Goal: Communication & Community: Answer question/provide support

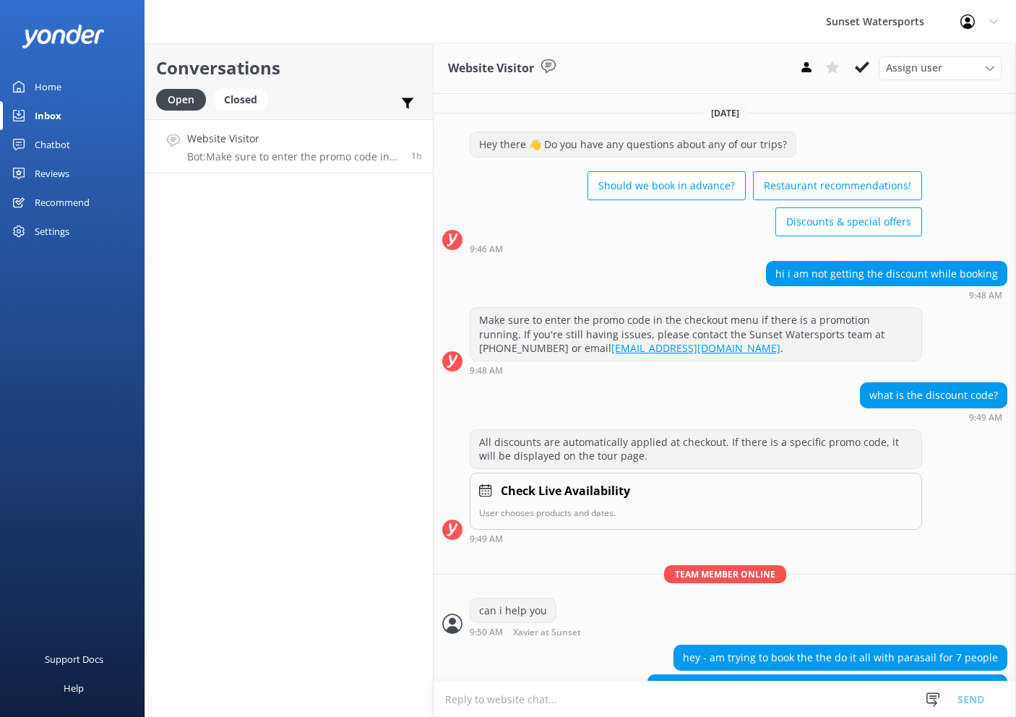
scroll to position [338, 0]
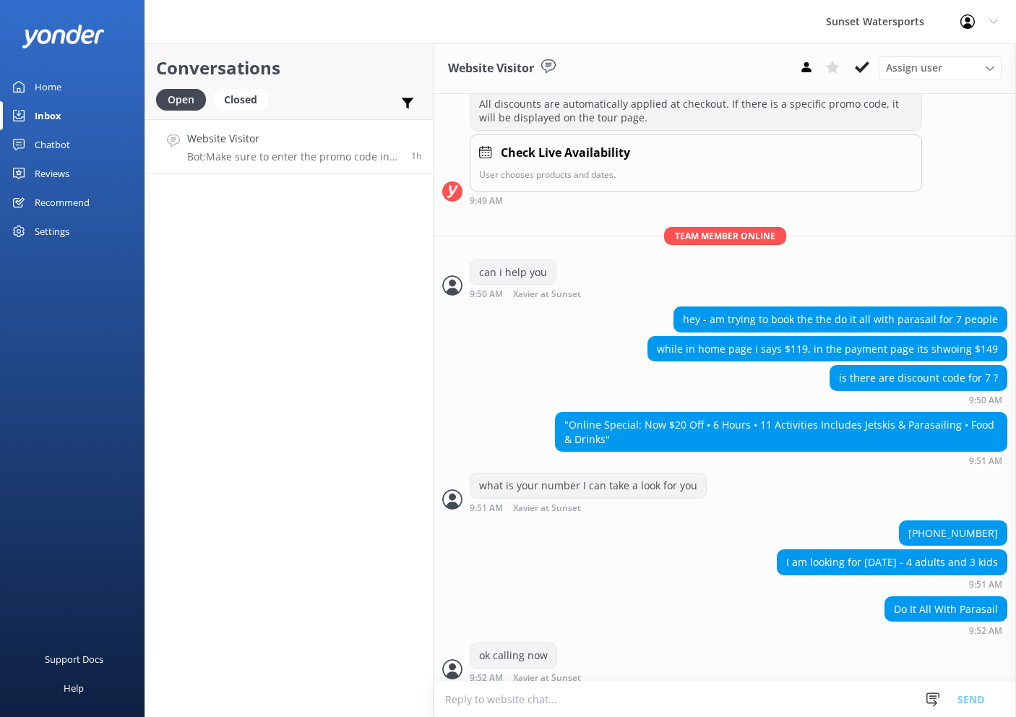
click at [296, 144] on h4 "Website Visitor" at bounding box center [293, 139] width 213 height 16
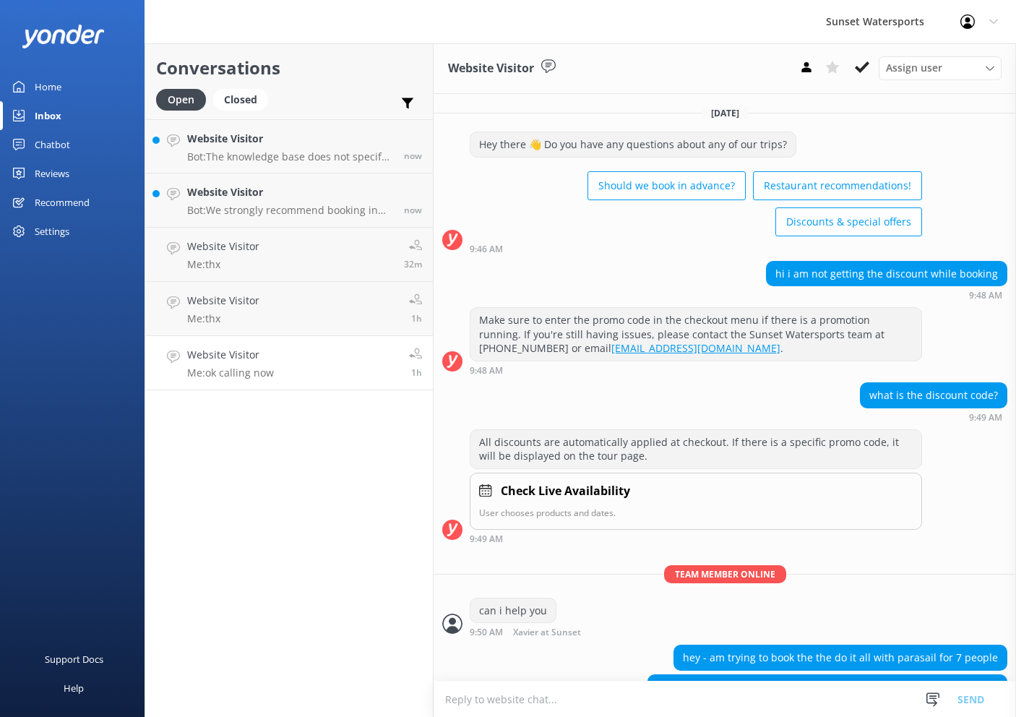
scroll to position [338, 0]
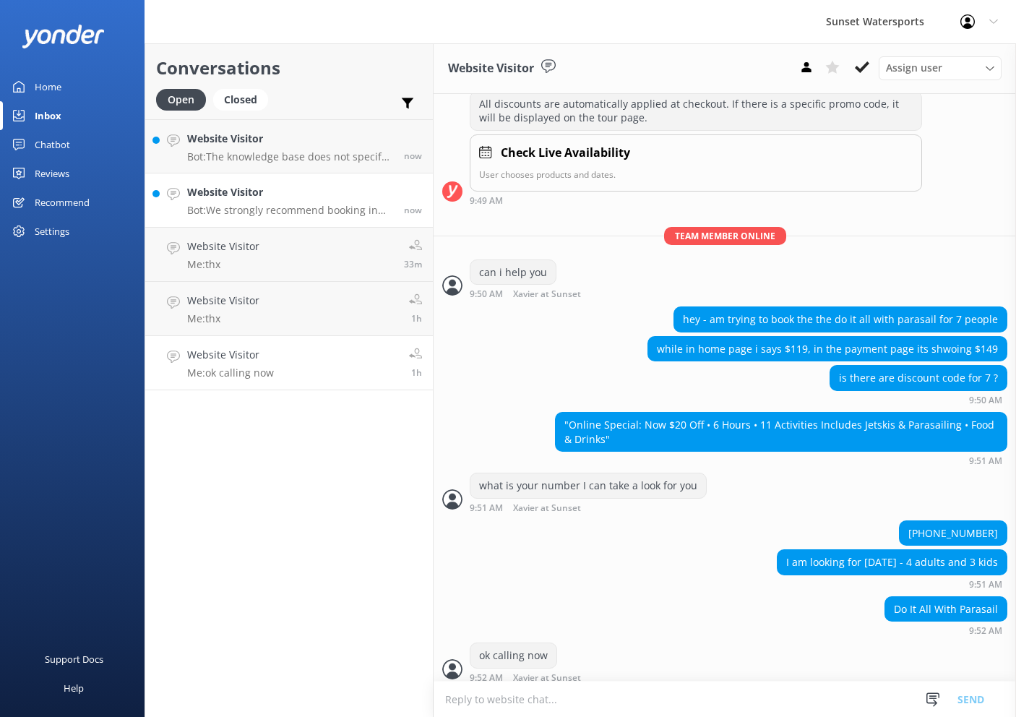
click at [304, 189] on h4 "Website Visitor" at bounding box center [290, 192] width 206 height 16
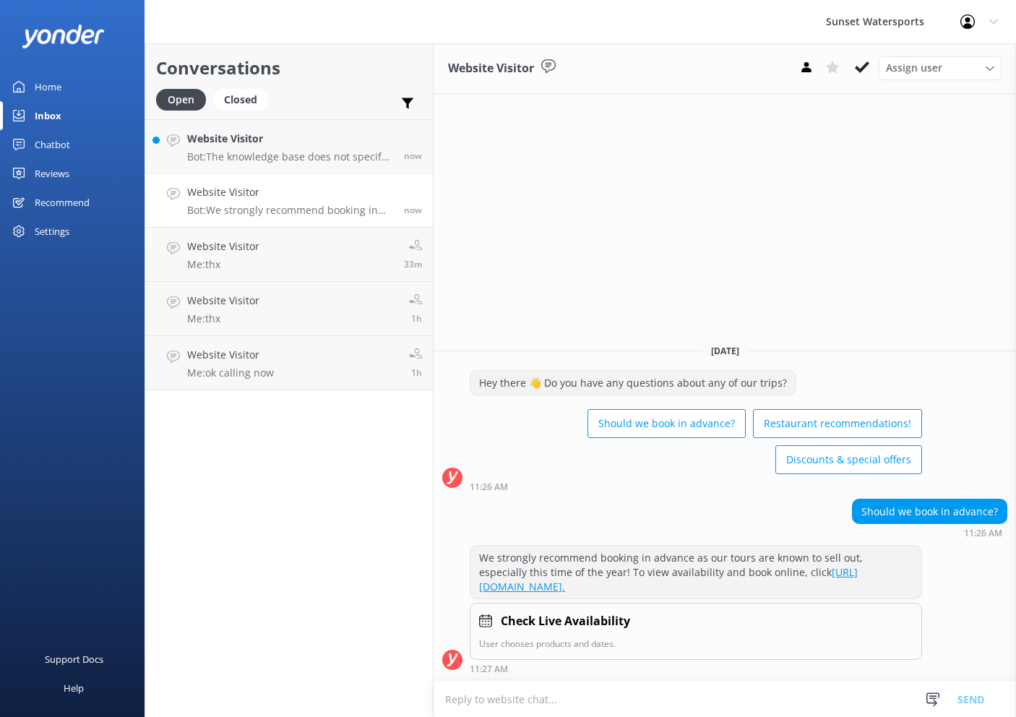
click at [625, 688] on textarea at bounding box center [725, 699] width 583 height 35
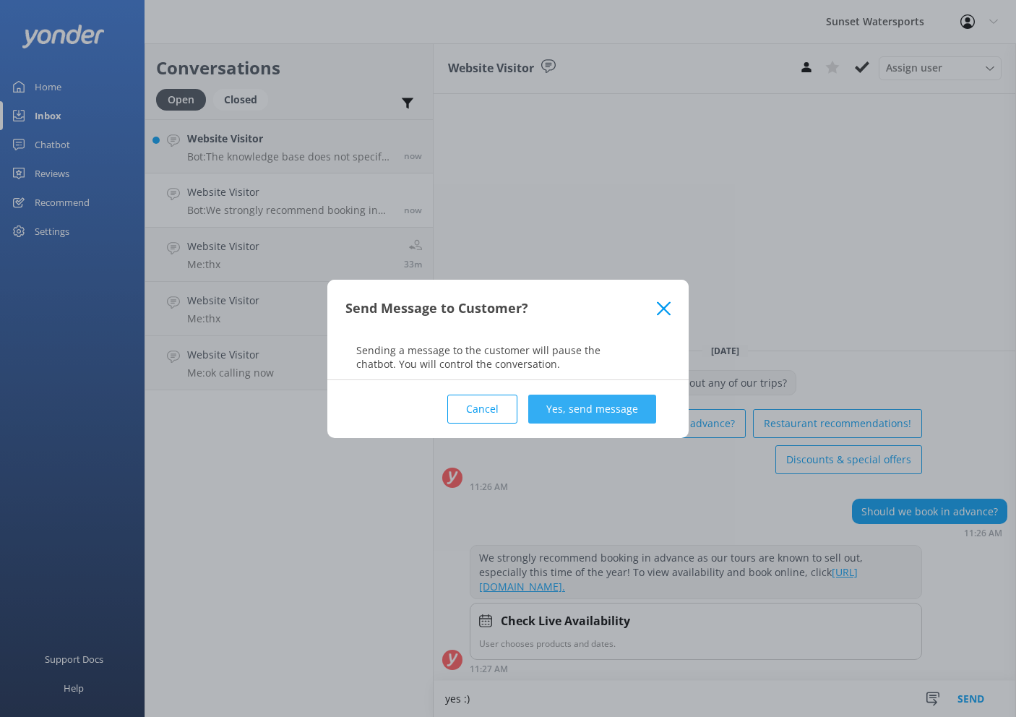
type textarea "yes :)"
click at [613, 416] on button "Yes, send message" at bounding box center [592, 409] width 128 height 29
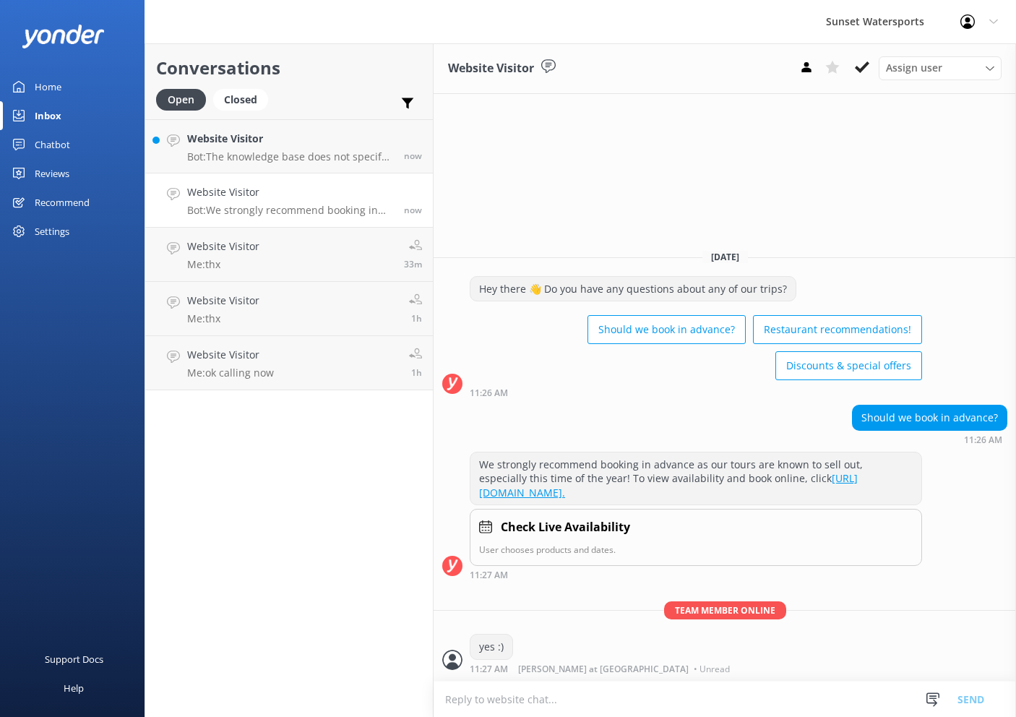
click at [325, 145] on h4 "Website Visitor" at bounding box center [290, 139] width 206 height 16
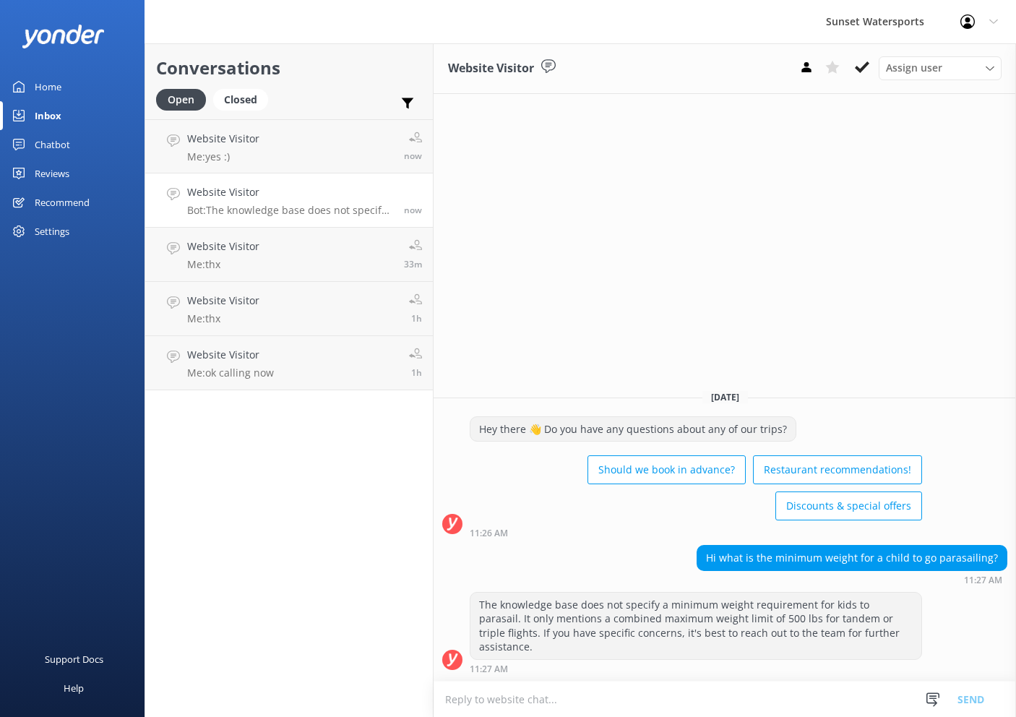
click at [554, 688] on textarea at bounding box center [725, 699] width 583 height 35
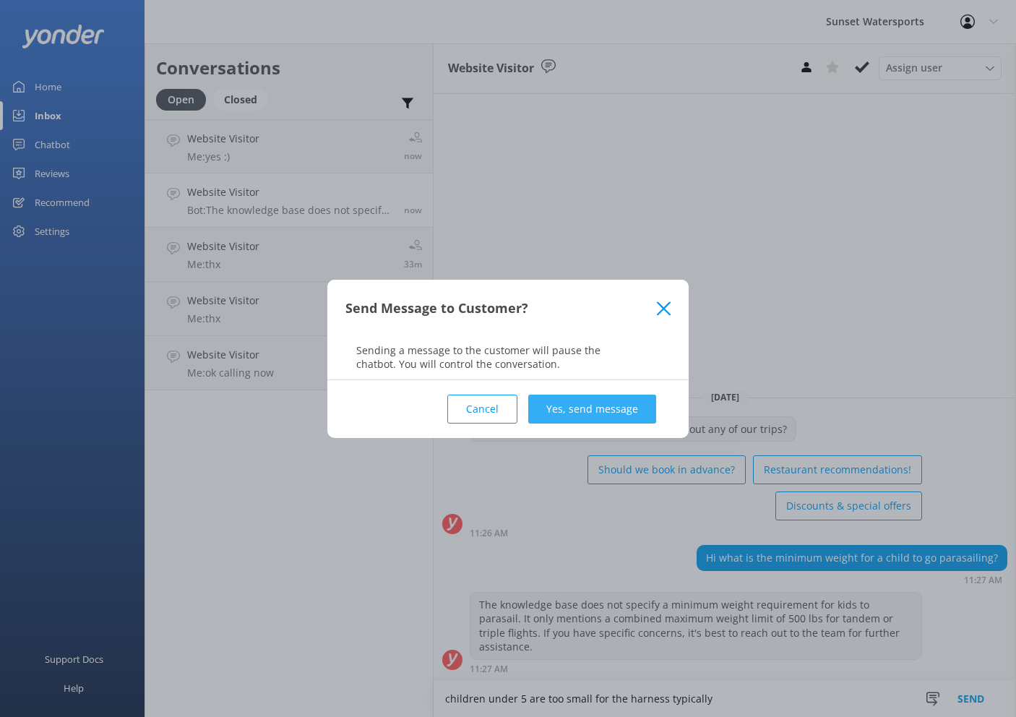
type textarea "children under 5 are too small for the harness typically"
click at [611, 419] on button "Yes, send message" at bounding box center [592, 409] width 128 height 29
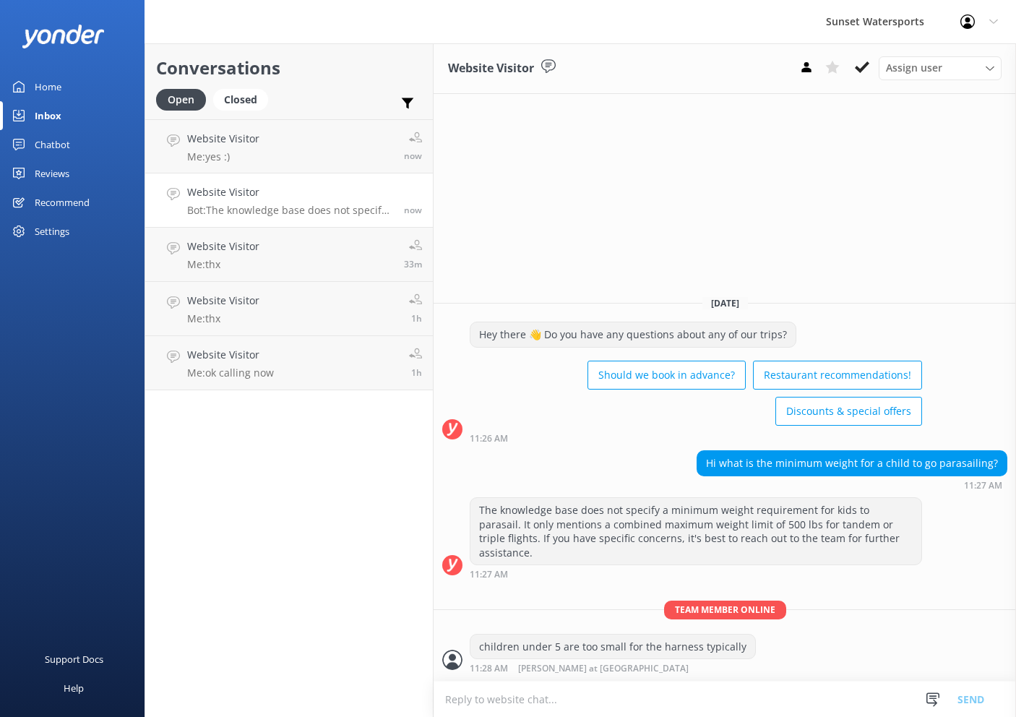
scroll to position [1, 0]
click at [312, 196] on h4 "Website Visitor" at bounding box center [290, 192] width 206 height 16
click at [309, 191] on h4 "Website Visitor" at bounding box center [290, 192] width 206 height 16
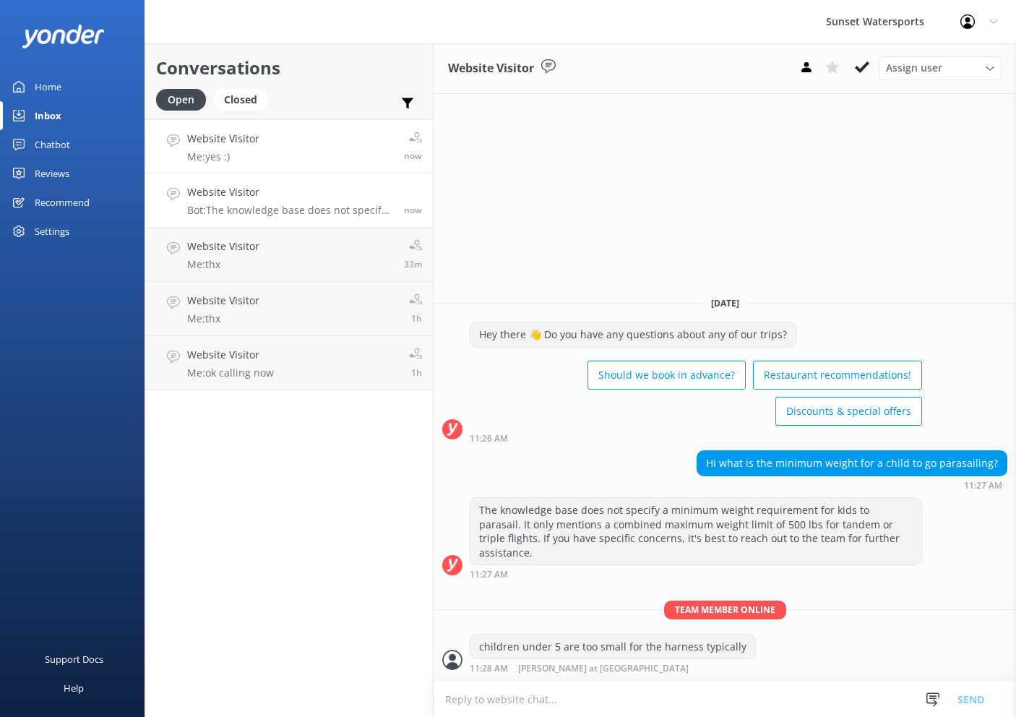
click at [312, 150] on link "Website Visitor Me: yes :) now" at bounding box center [289, 146] width 288 height 54
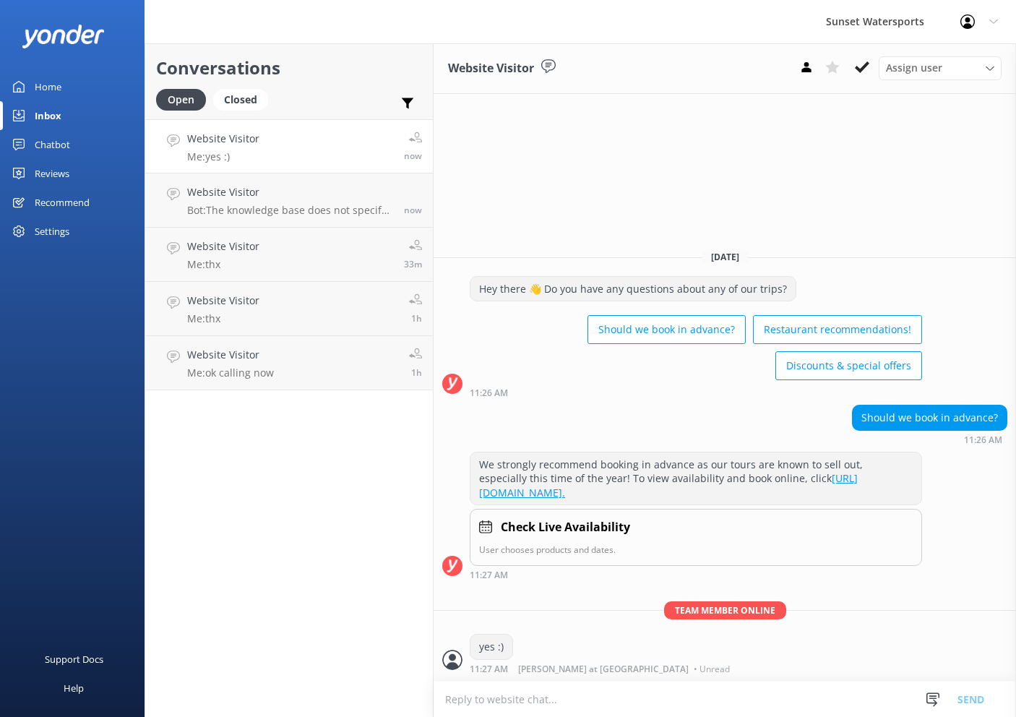
click at [572, 692] on textarea at bounding box center [725, 699] width 583 height 35
type textarea "what are you interested in as far as activities?>"
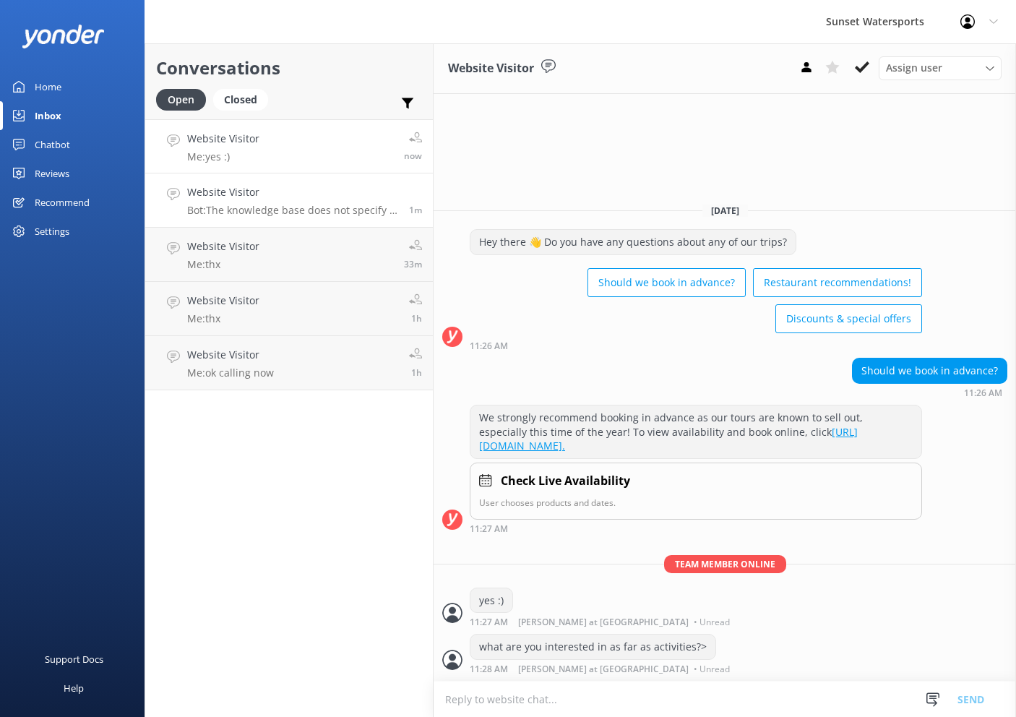
click at [263, 197] on h4 "Website Visitor" at bounding box center [292, 192] width 211 height 16
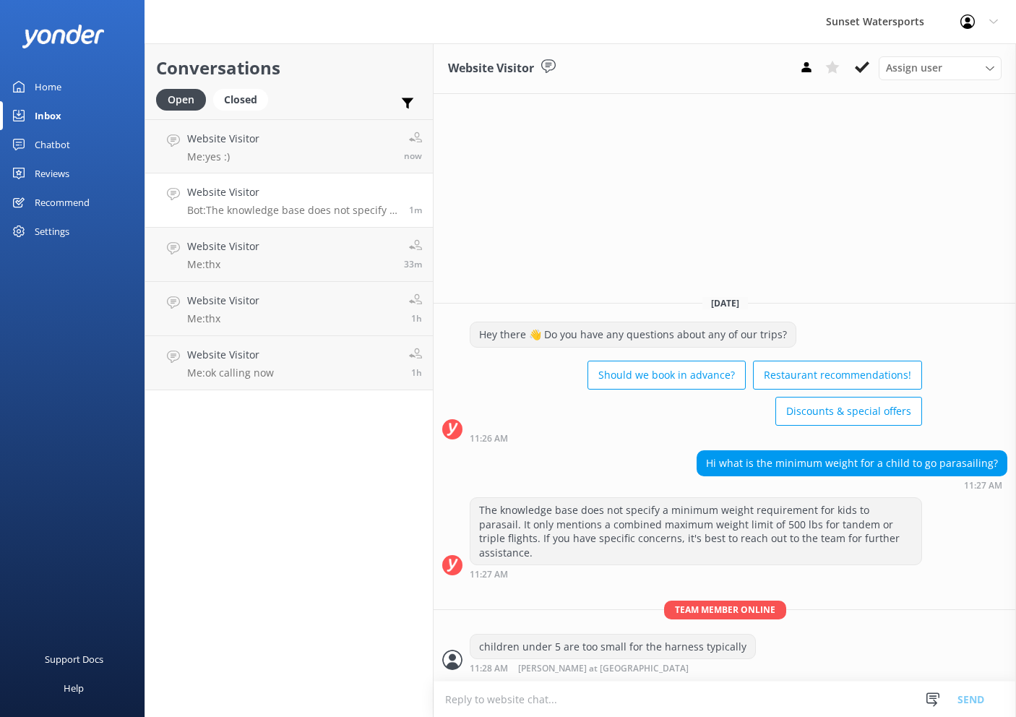
scroll to position [-1, 0]
click at [276, 276] on link "Website Visitor Me: thx 33m" at bounding box center [289, 255] width 288 height 54
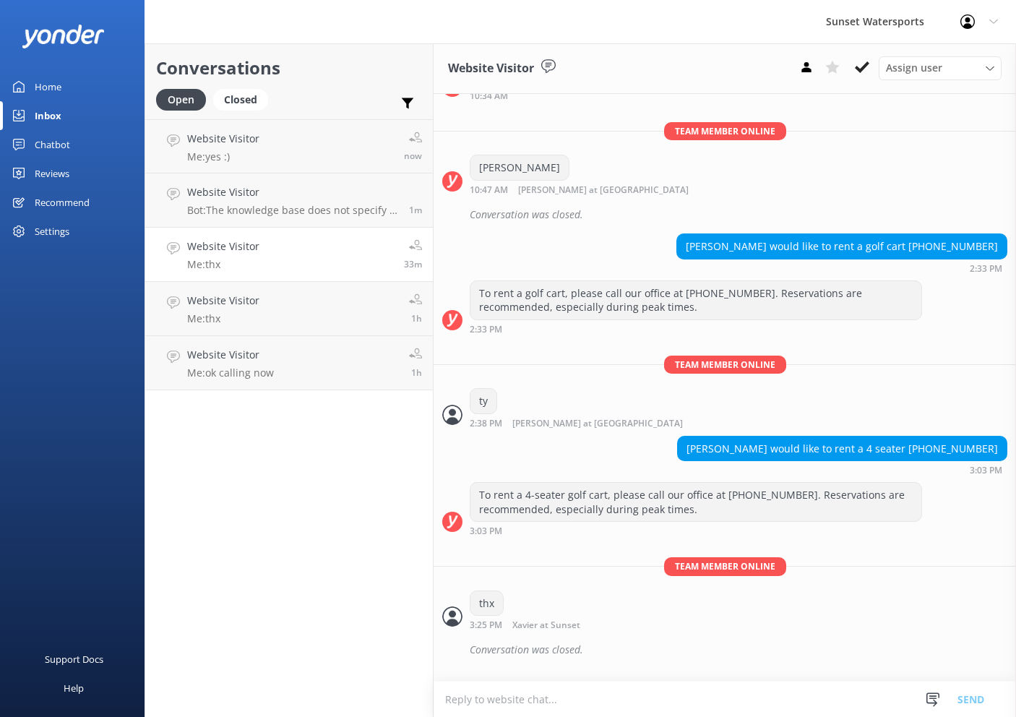
scroll to position [12991, 0]
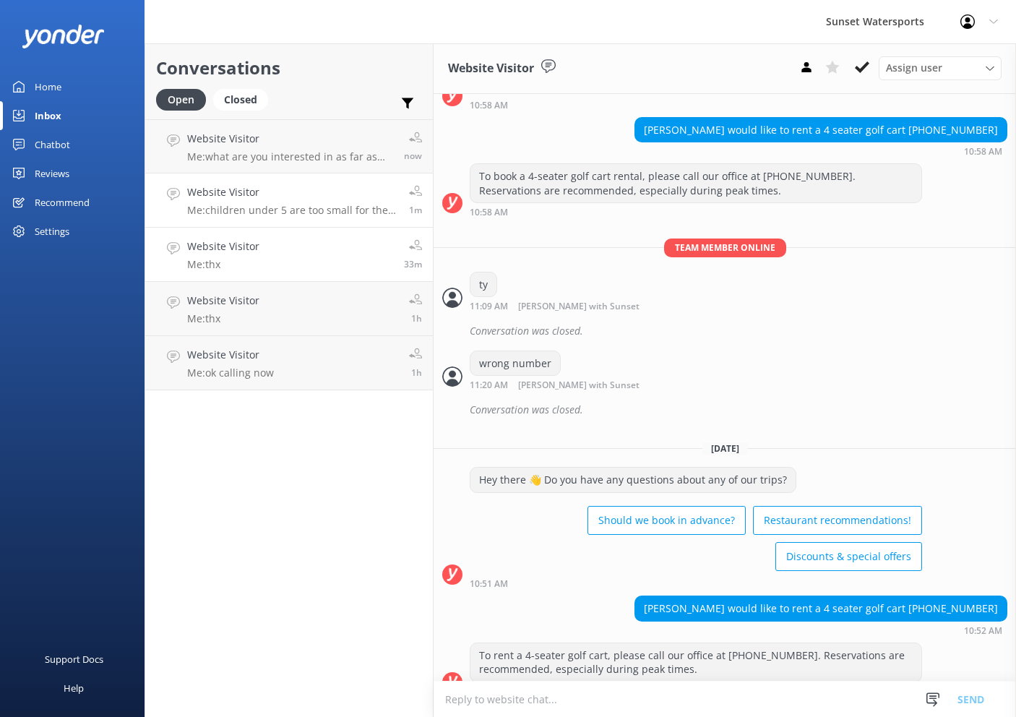
click at [313, 193] on h4 "Website Visitor" at bounding box center [292, 192] width 211 height 16
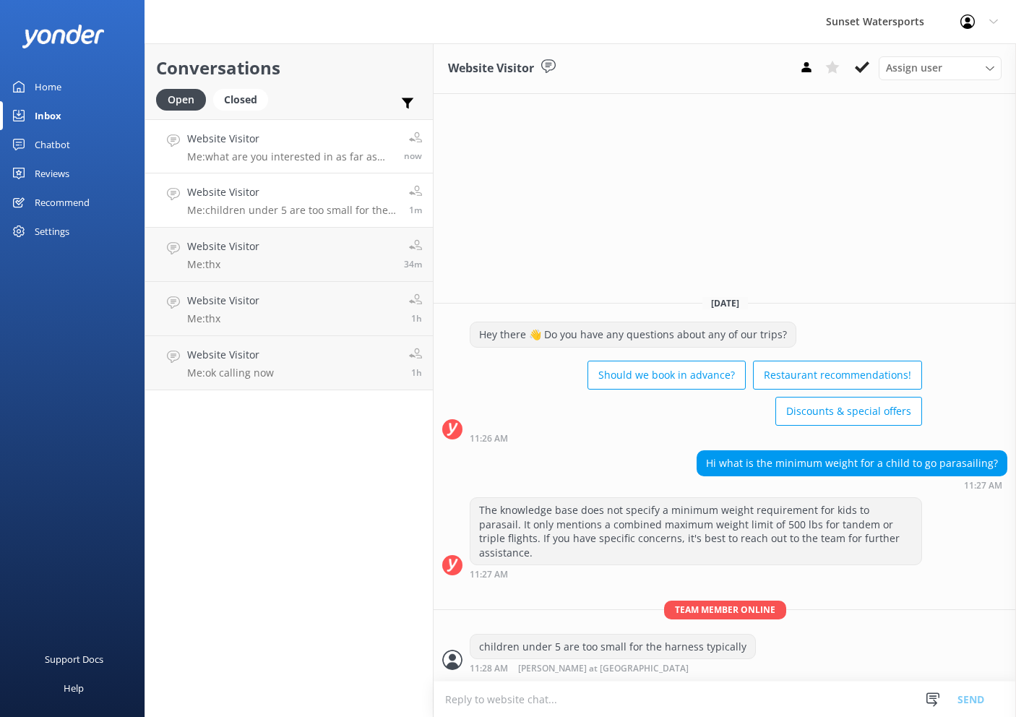
click at [317, 142] on h4 "Website Visitor" at bounding box center [290, 139] width 206 height 16
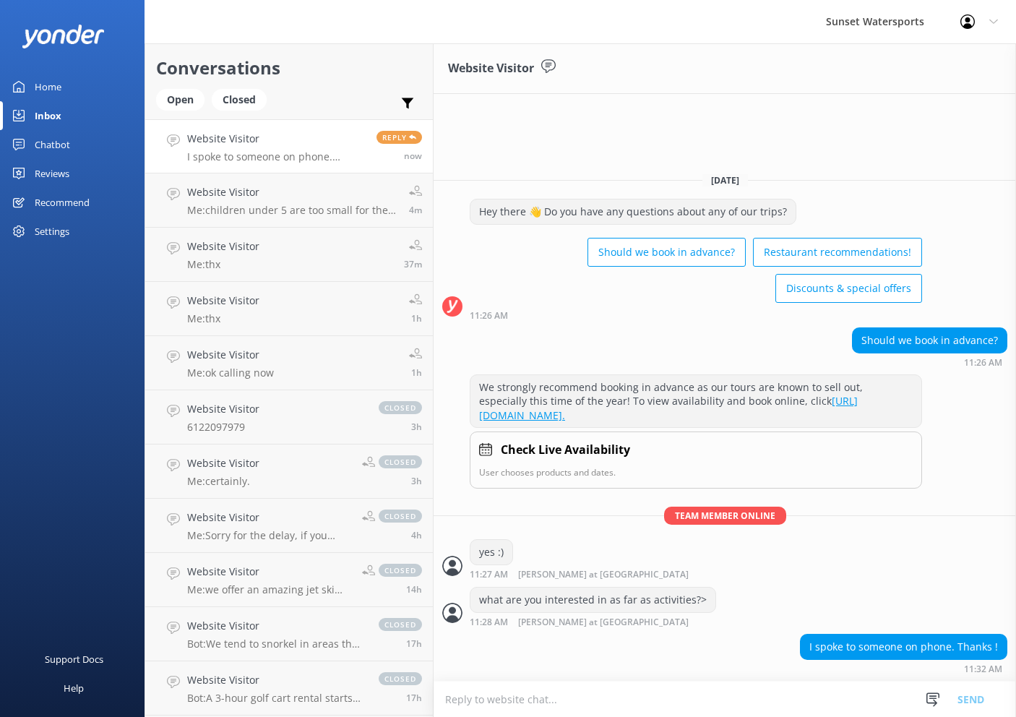
click at [656, 693] on textarea at bounding box center [725, 699] width 583 height 35
type textarea "alright perfect"
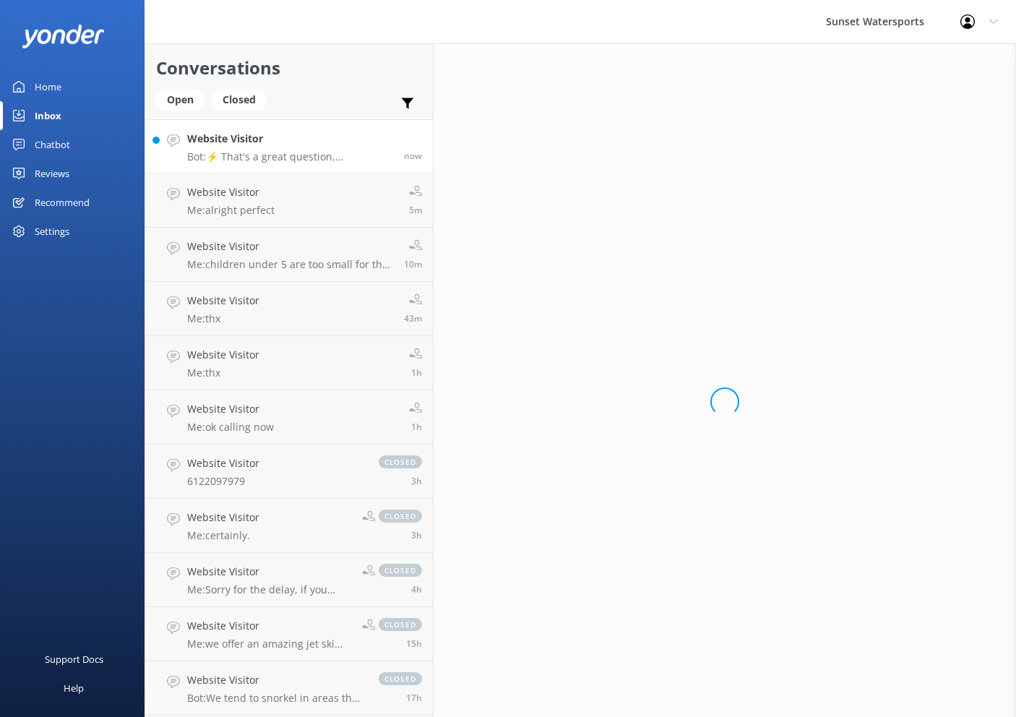
click at [348, 147] on div "Website Visitor Bot: ⚡ That's a great question, unfortunately I do not know the…" at bounding box center [290, 146] width 206 height 31
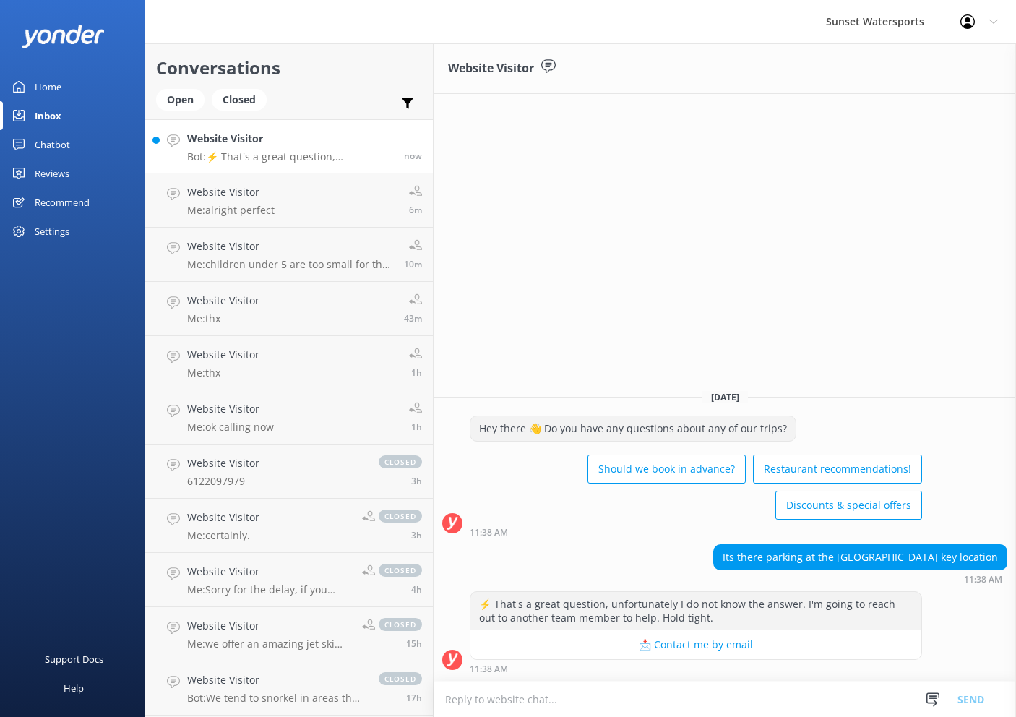
scroll to position [1, 1]
click at [594, 703] on textarea at bounding box center [725, 699] width 583 height 35
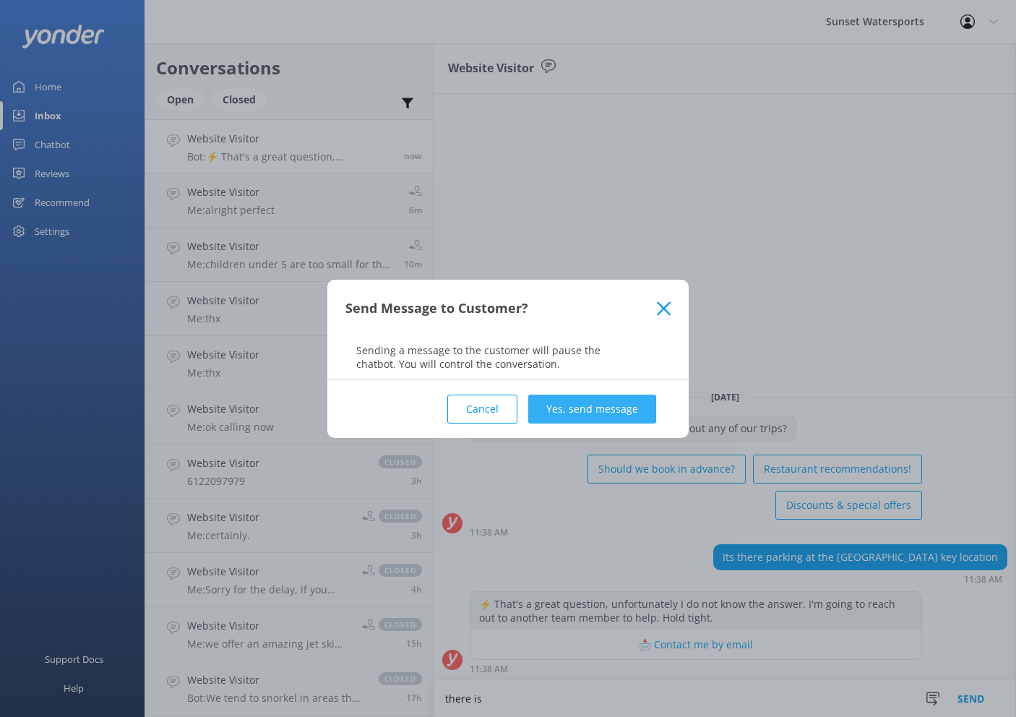
type textarea "there is"
click at [633, 407] on button "Yes, send message" at bounding box center [592, 409] width 128 height 29
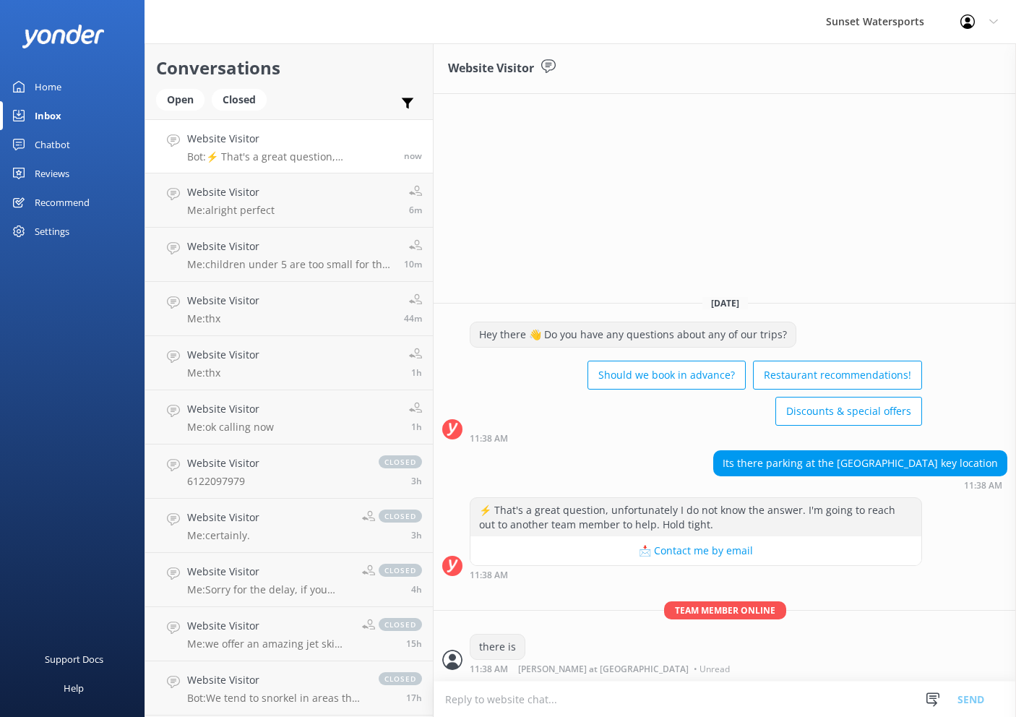
click at [584, 704] on textarea at bounding box center [725, 699] width 583 height 35
type textarea "if you would like, here is a jetski link to book with current availability show…"
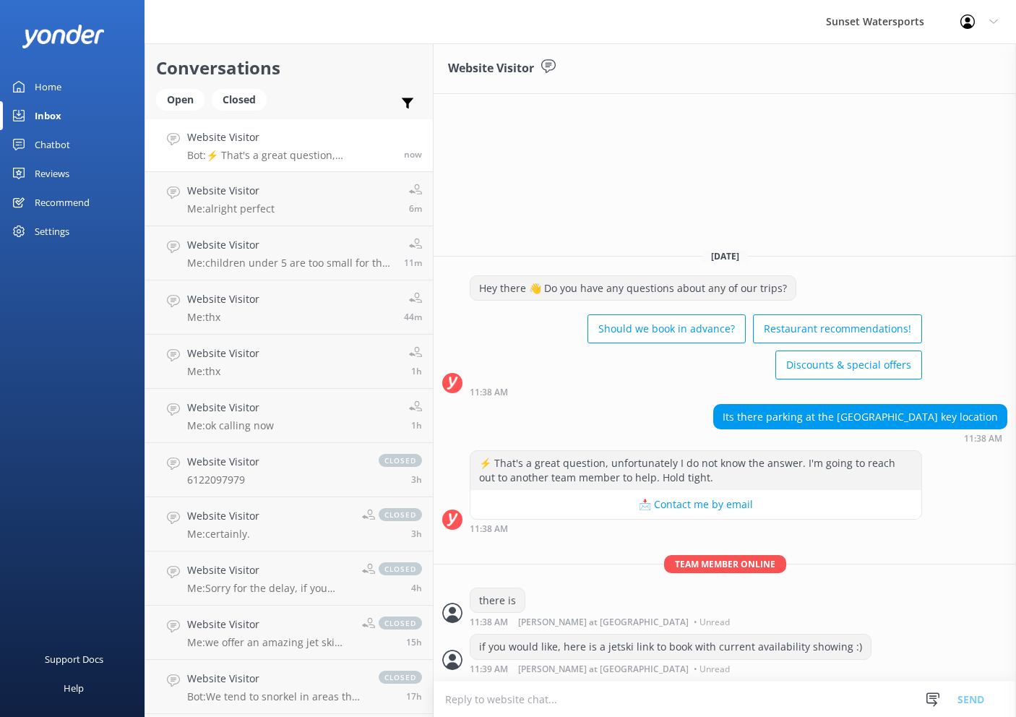
type textarea "https://fareharbor.com/embeds/book/sunsetwatersportskeywest/items/263753/calend…"
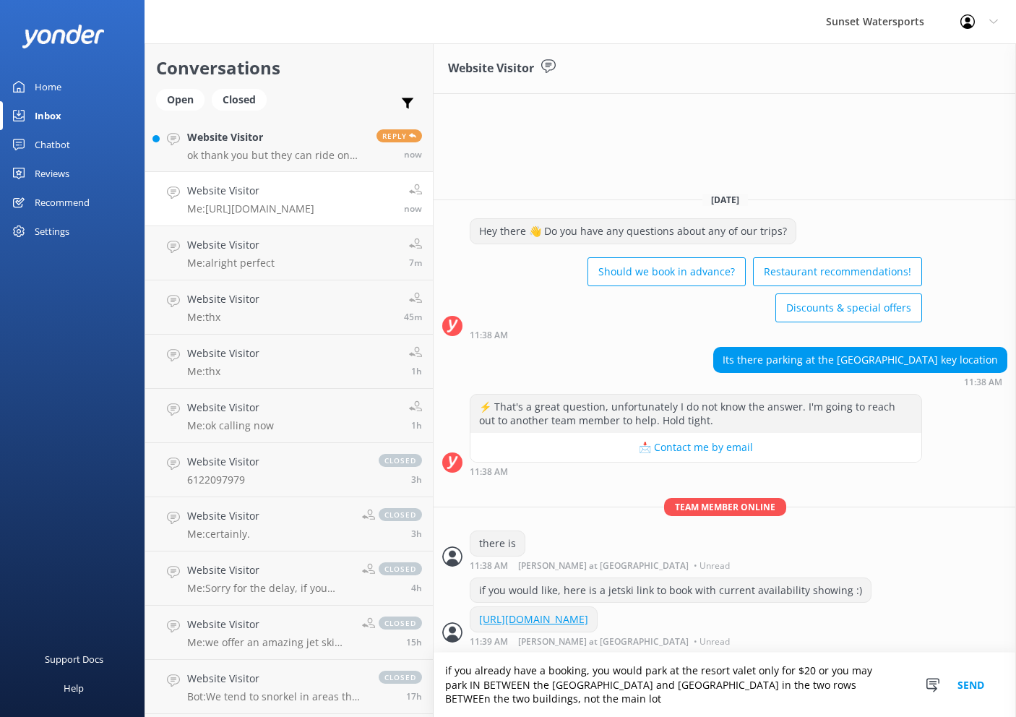
type textarea "if you already have a booking, you would park at the resort valet only for $20 …"
click at [974, 690] on button "Send" at bounding box center [971, 685] width 54 height 64
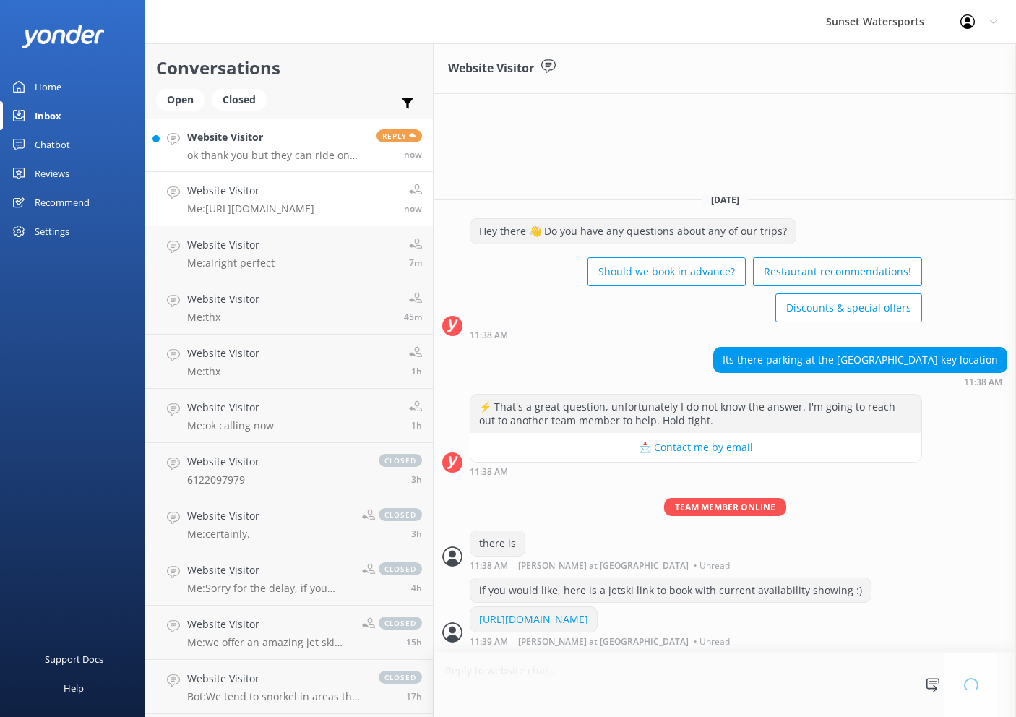
click at [332, 160] on p "ok thank you but they can ride on the boat correct?" at bounding box center [276, 155] width 179 height 13
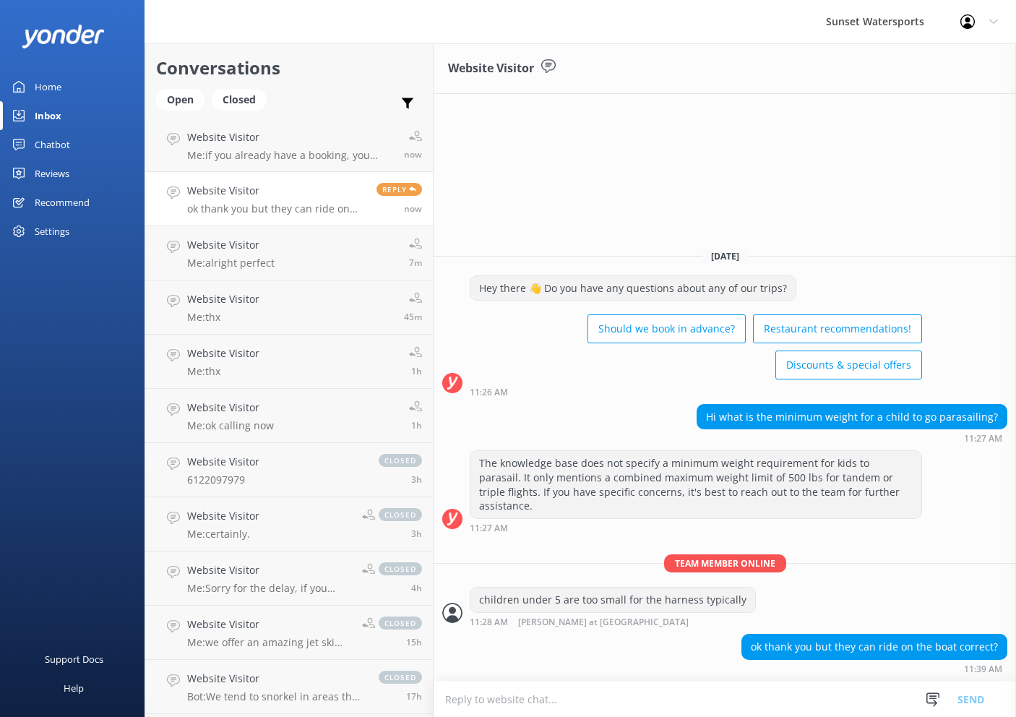
drag, startPoint x: 648, startPoint y: 695, endPoint x: 695, endPoint y: 643, distance: 70.1
click at [648, 695] on textarea at bounding box center [725, 699] width 583 height 35
type textarea "y"
type textarea "for sure on the boat. you would need to book them as a rider here"
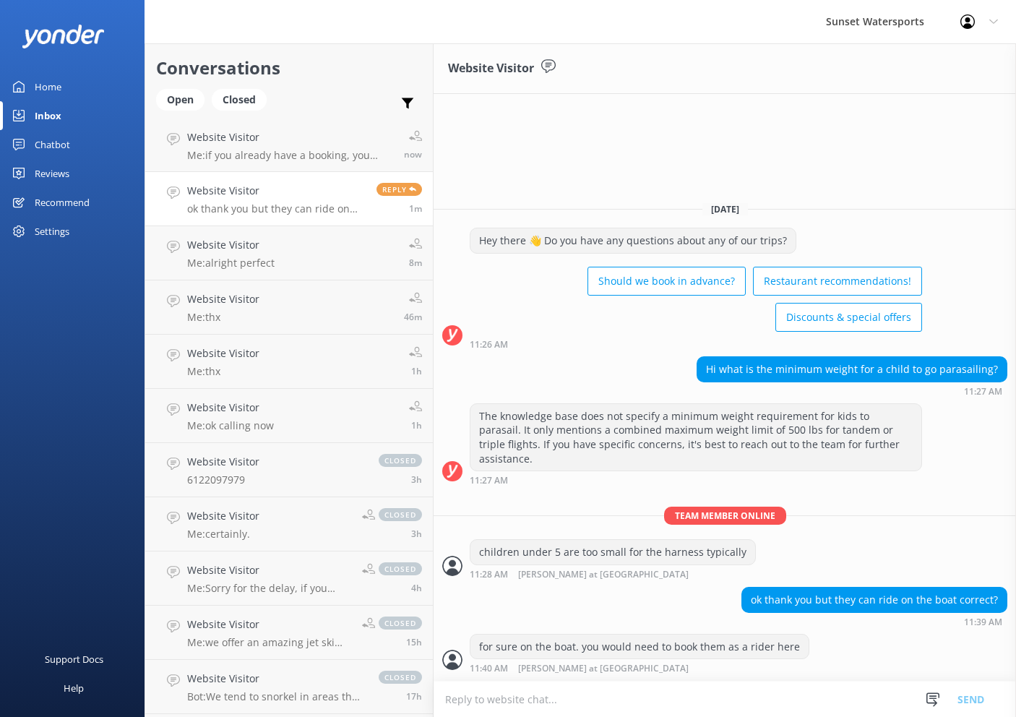
type textarea "https://fareharbor.com/embeds/book/sunsetwatersportskeywest/items/263756/calend…"
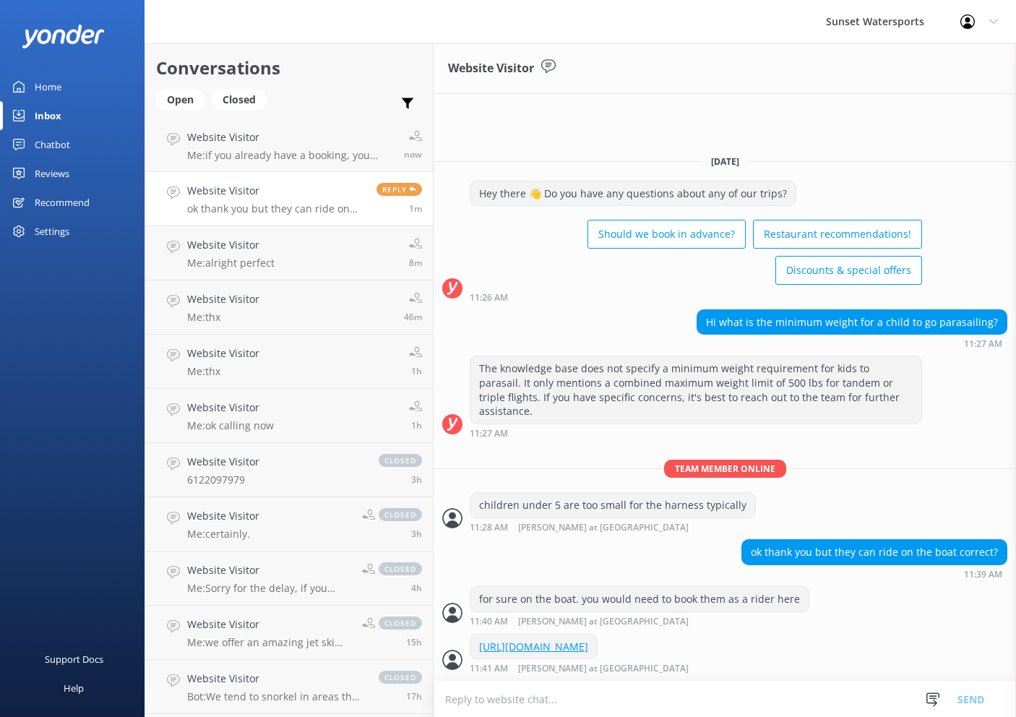
click at [643, 706] on textarea at bounding box center [725, 699] width 583 height 35
click at [673, 703] on textarea at bounding box center [725, 699] width 583 height 35
type textarea "if they were not going up, you would list them as a rider."
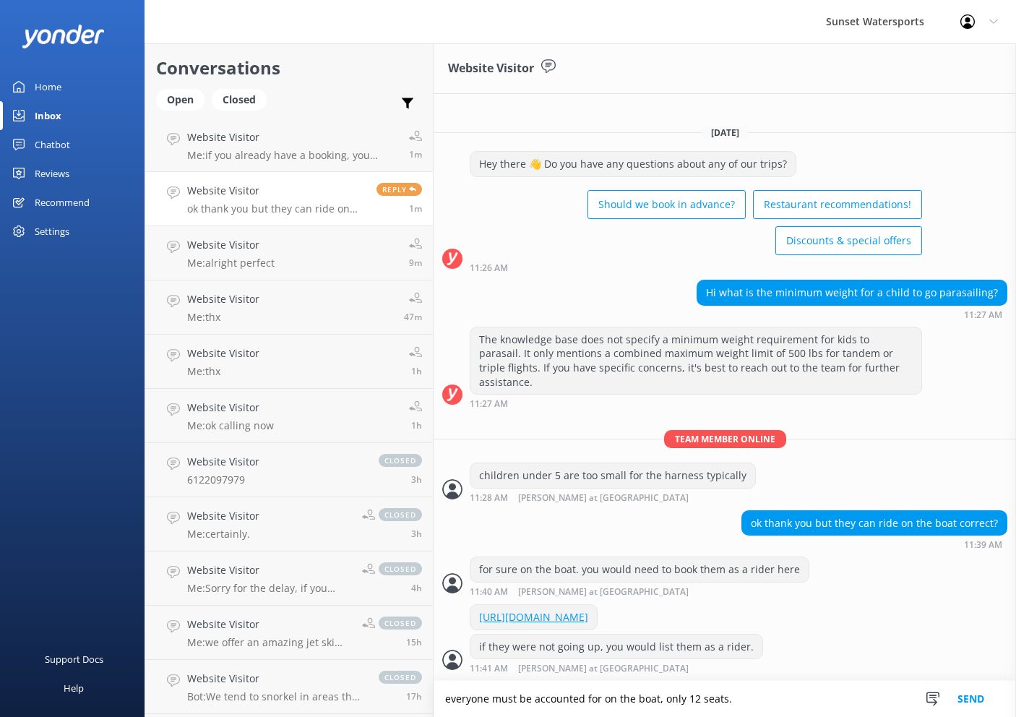
type textarea "everyone must be accounted for on the boat, only 12 seats."
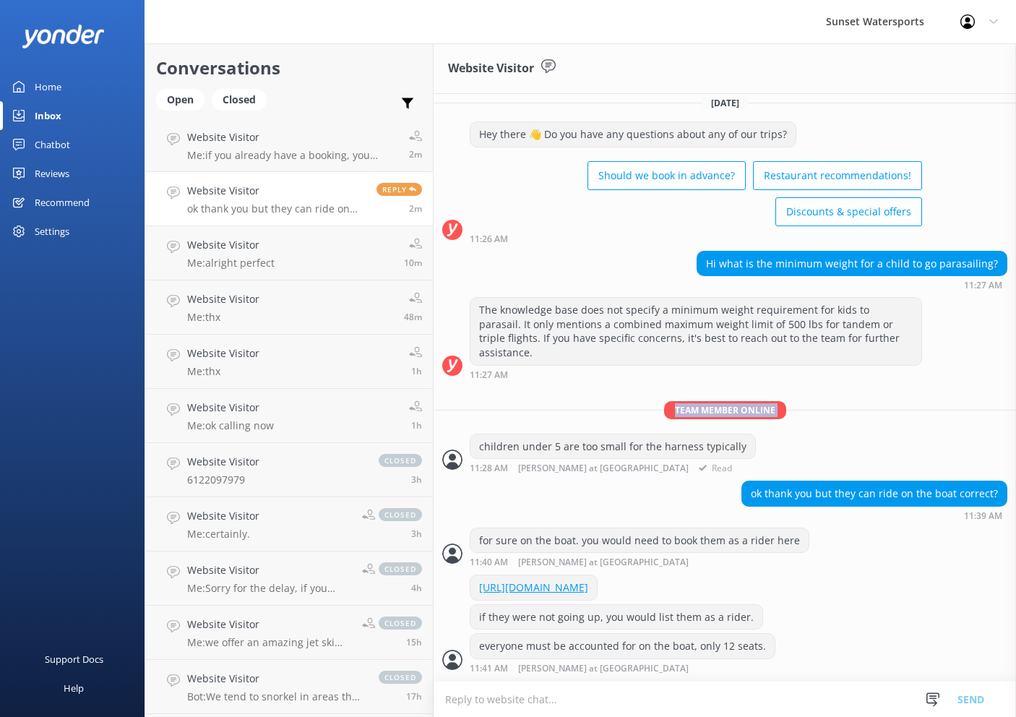
drag, startPoint x: 570, startPoint y: 405, endPoint x: 562, endPoint y: 385, distance: 21.7
click at [562, 401] on div "Team member online children under 5 are too small for the harness typically 11:…" at bounding box center [725, 441] width 583 height 80
click at [202, 0] on div "Sunset Watersports Profile Settings Logout" at bounding box center [508, 21] width 1016 height 43
click at [178, 103] on div "Open" at bounding box center [180, 100] width 48 height 22
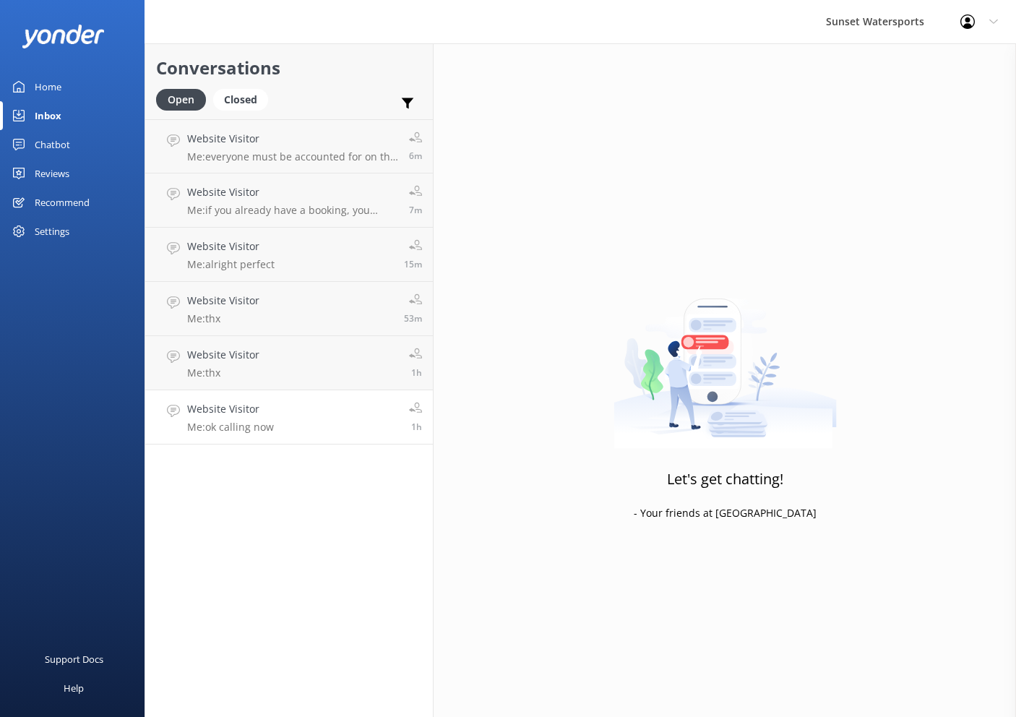
click at [273, 428] on p "Me: ok calling now" at bounding box center [230, 427] width 87 height 13
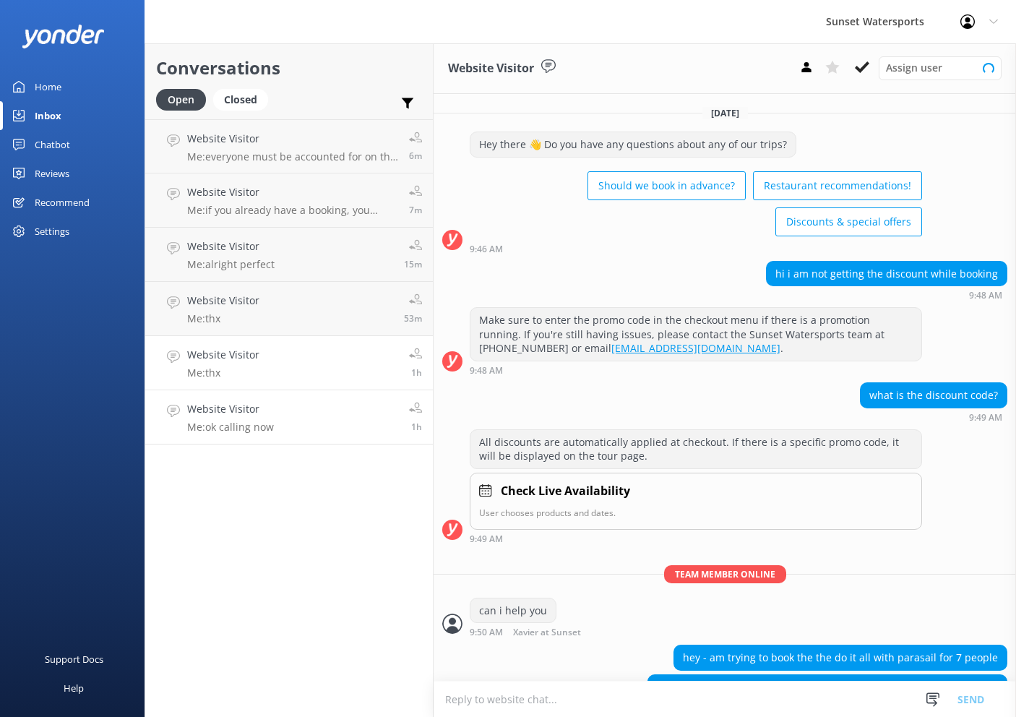
scroll to position [338, 0]
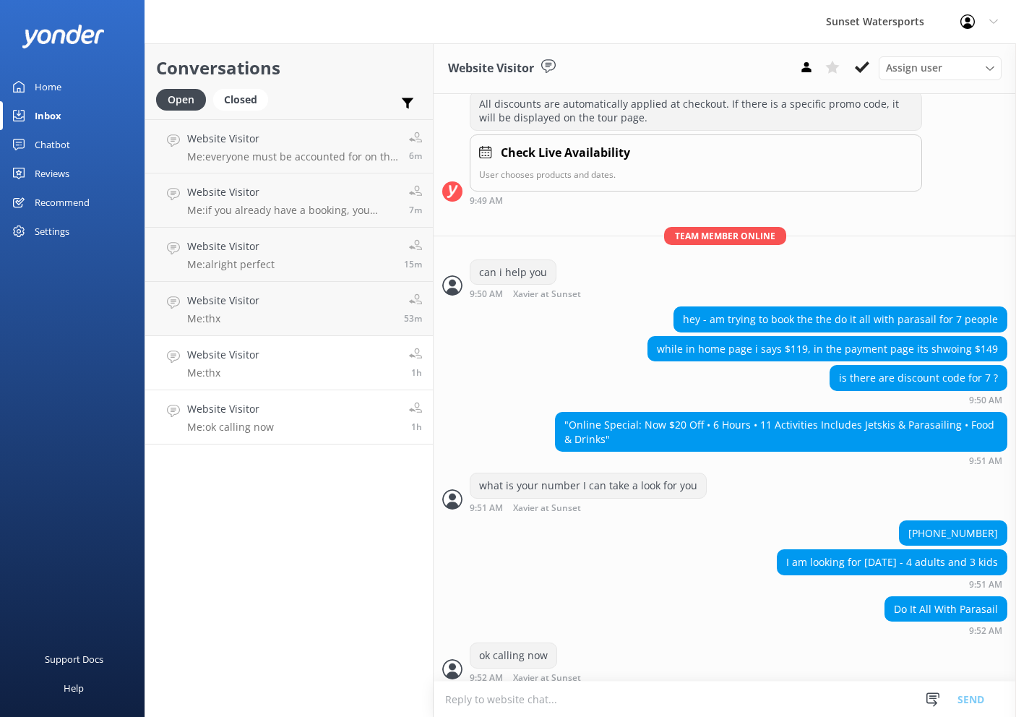
click at [306, 357] on link "Website Visitor Me: thx 1h" at bounding box center [289, 363] width 288 height 54
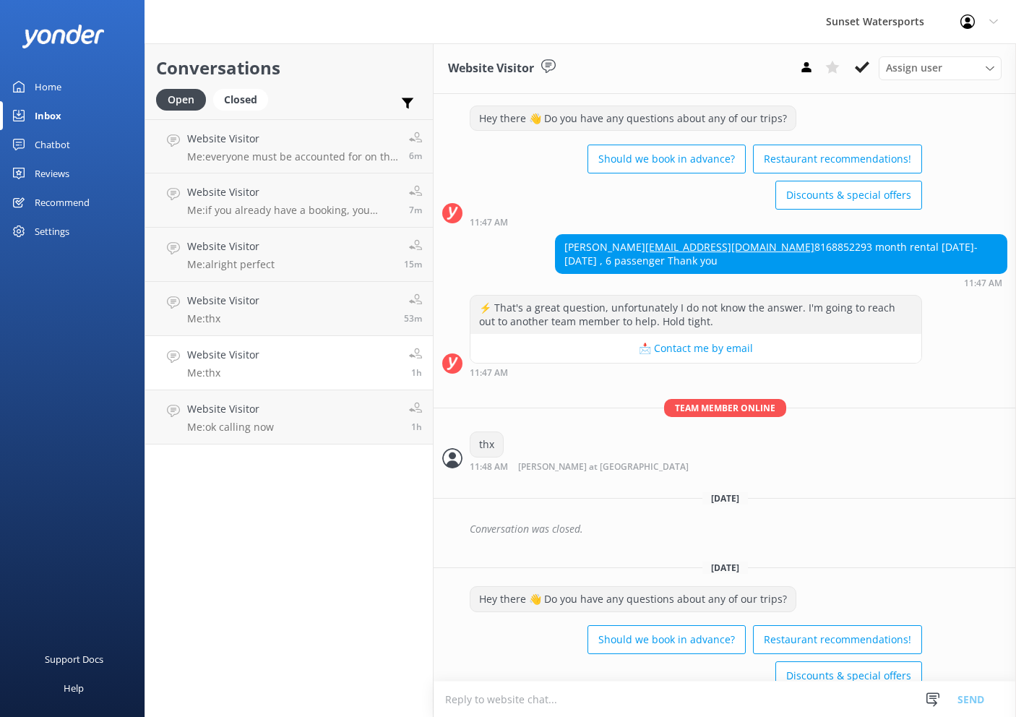
scroll to position [6542, 0]
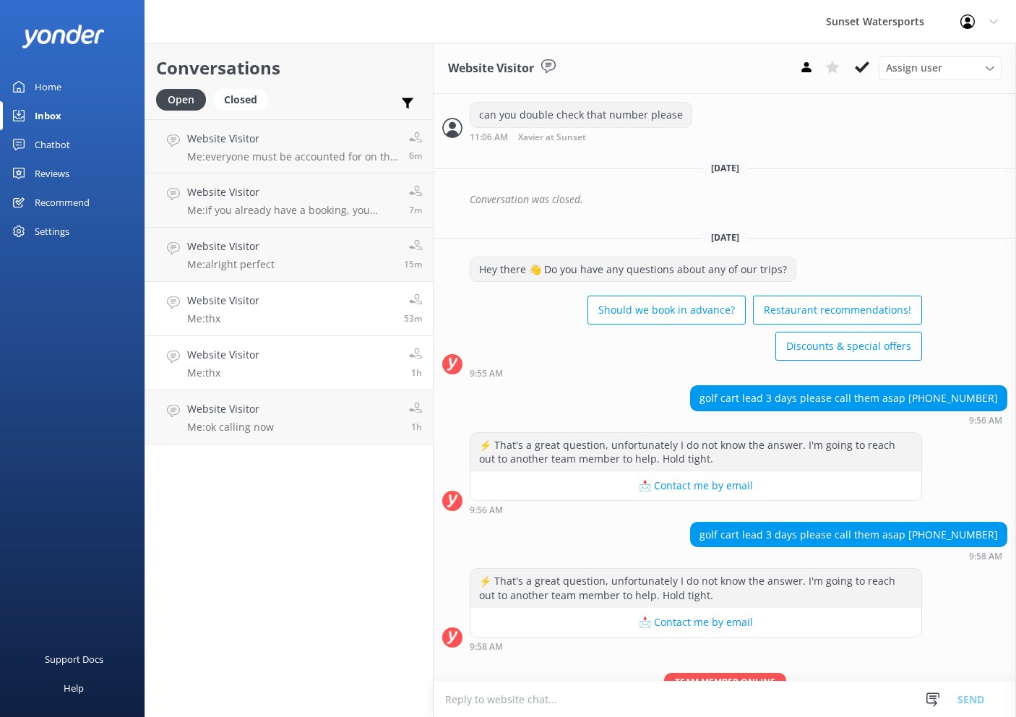
click at [290, 304] on link "Website Visitor Me: thx 53m" at bounding box center [289, 309] width 288 height 54
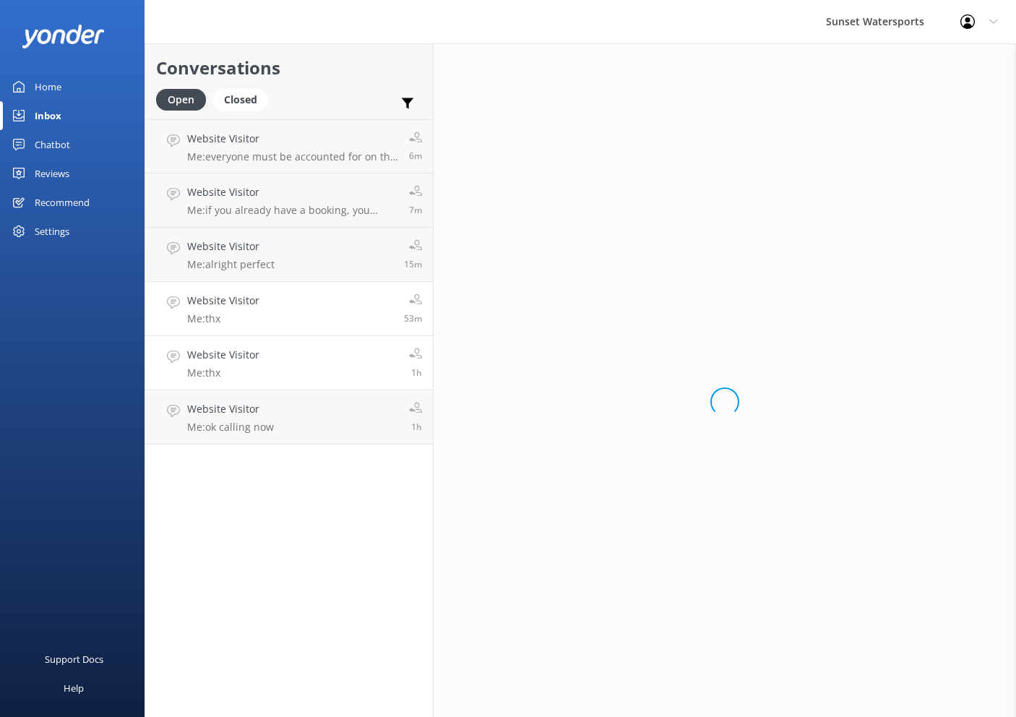
click at [291, 359] on link "Website Visitor Me: thx 1h" at bounding box center [289, 363] width 288 height 54
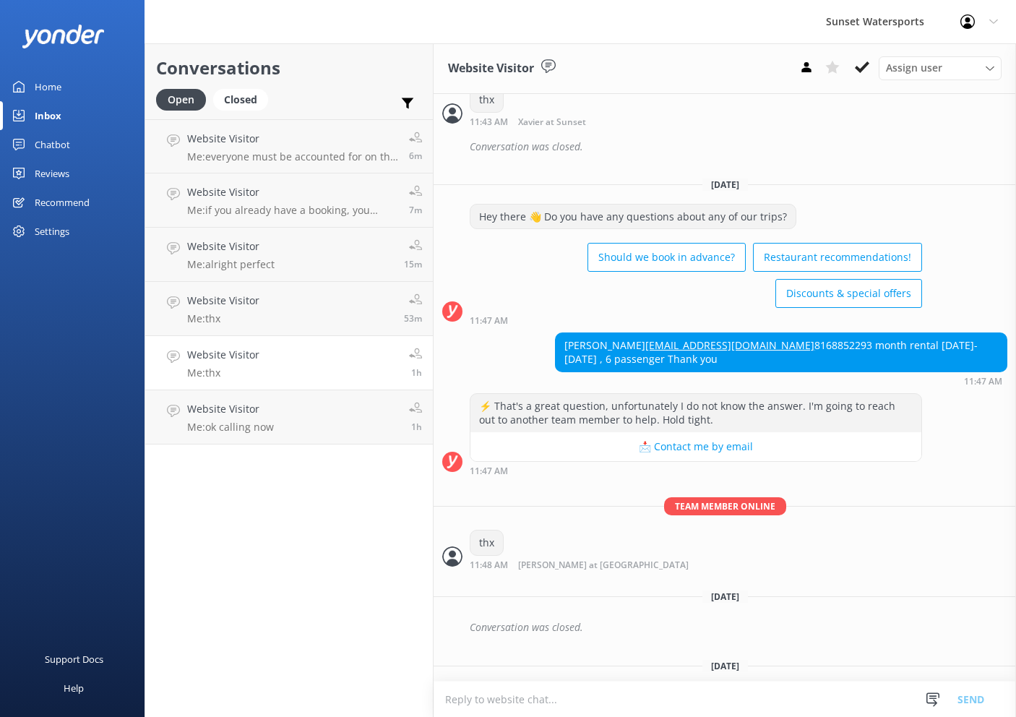
scroll to position [6542, 0]
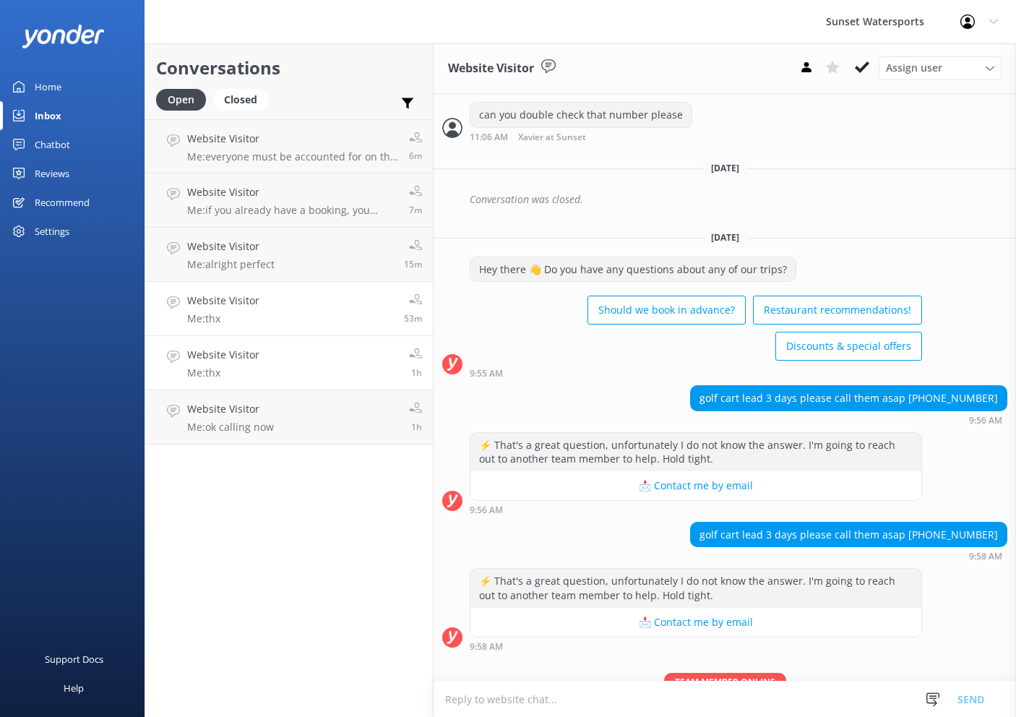
click at [295, 320] on link "Website Visitor Me: thx 53m" at bounding box center [289, 309] width 288 height 54
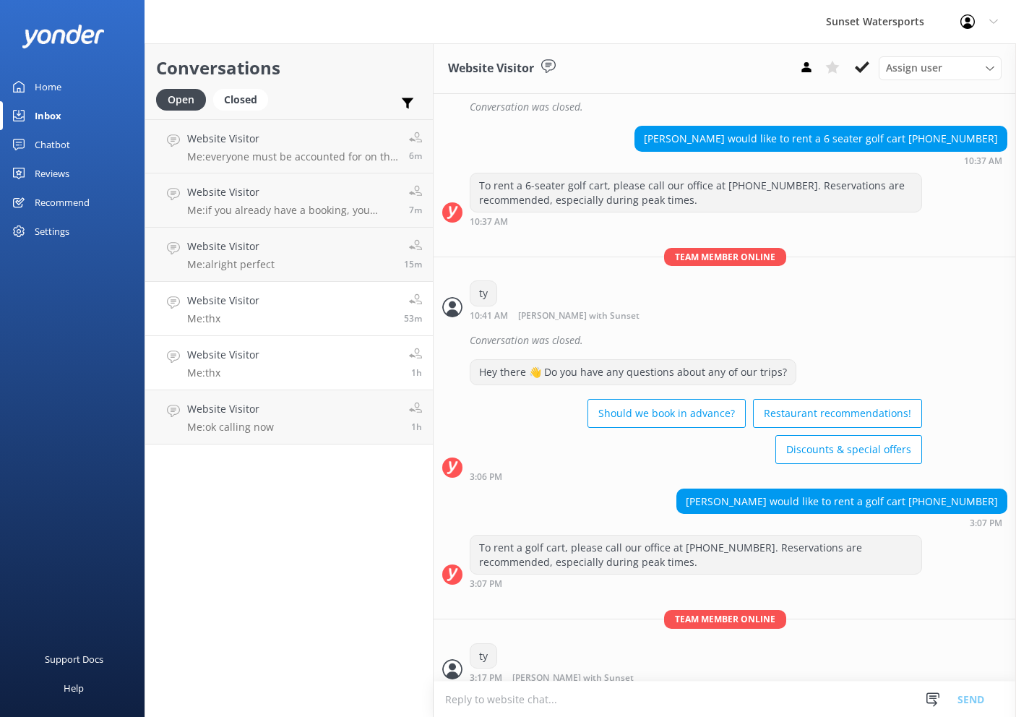
click at [294, 387] on link "Website Visitor Me: thx 1h" at bounding box center [289, 363] width 288 height 54
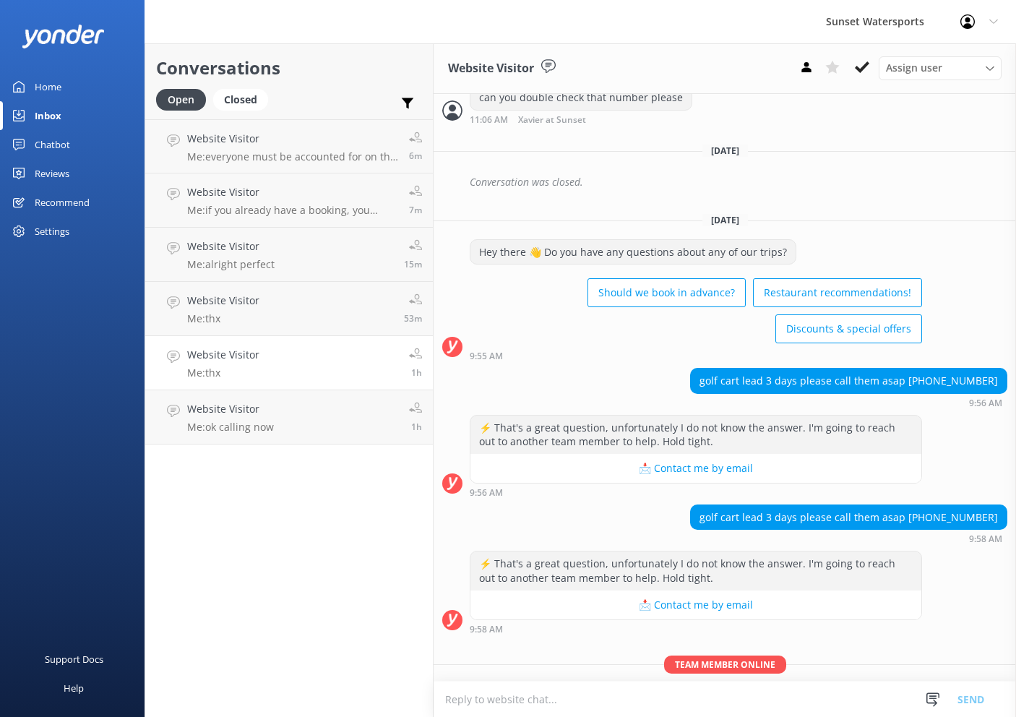
scroll to position [6524, 0]
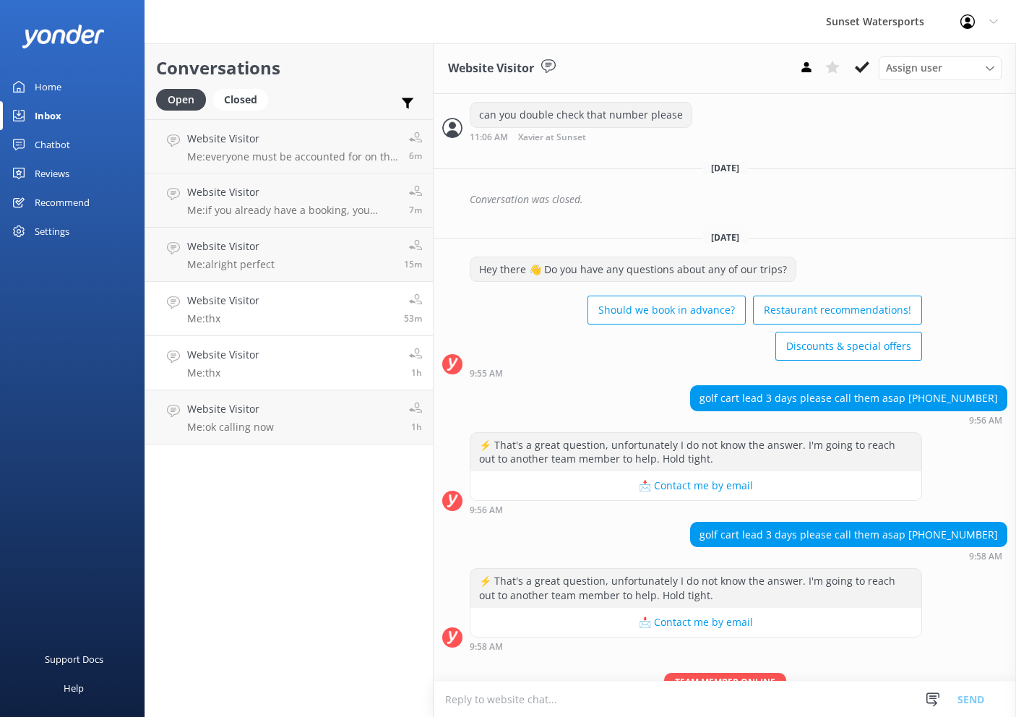
click at [286, 301] on link "Website Visitor Me: thx 53m" at bounding box center [289, 309] width 288 height 54
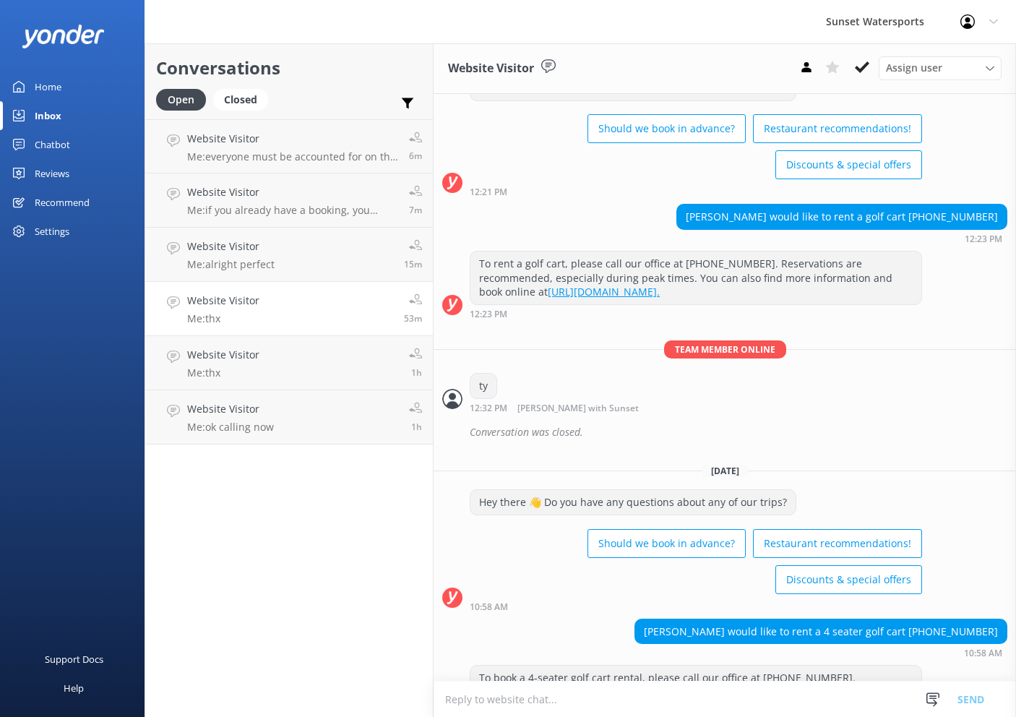
scroll to position [12991, 0]
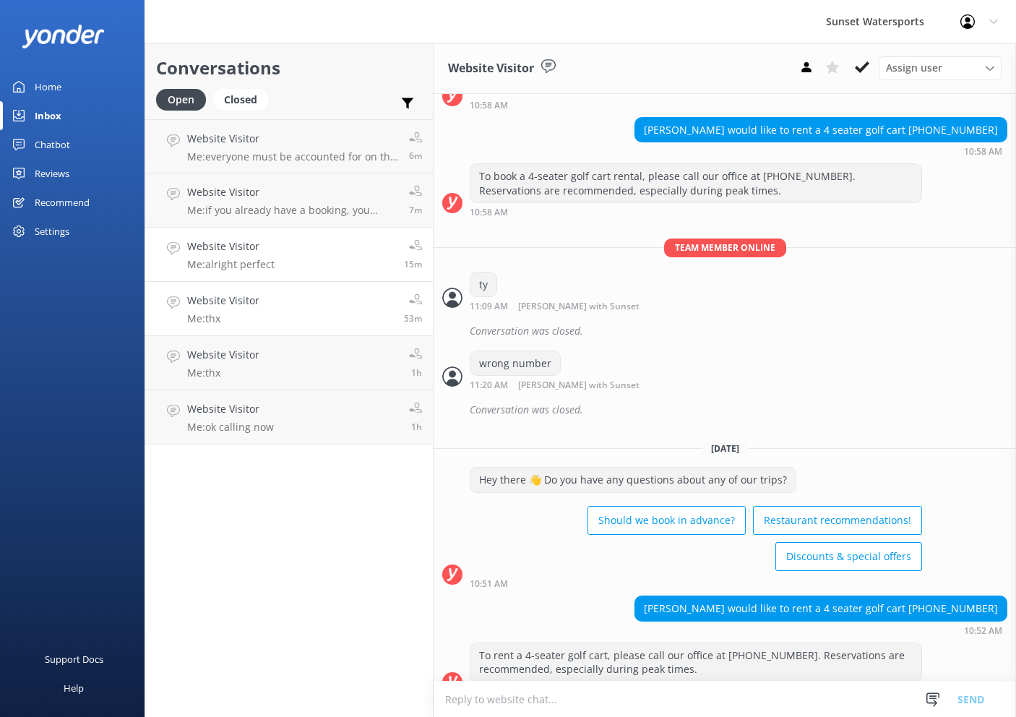
click at [275, 262] on link "Website Visitor Me: alright perfect 15m" at bounding box center [289, 255] width 288 height 54
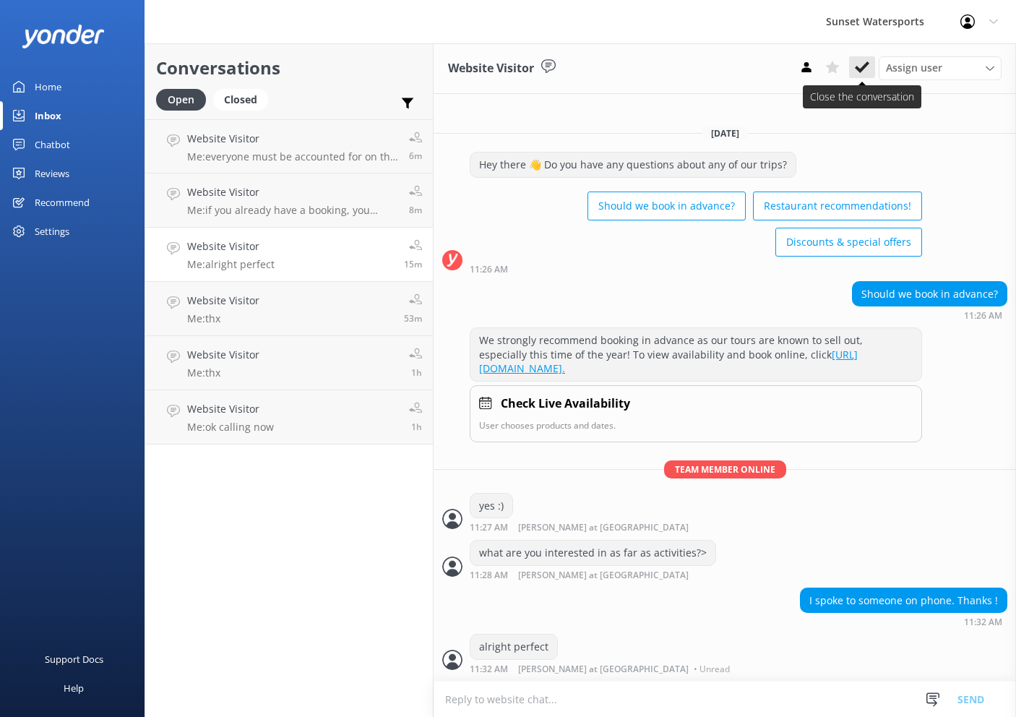
click at [869, 71] on icon at bounding box center [862, 67] width 14 height 14
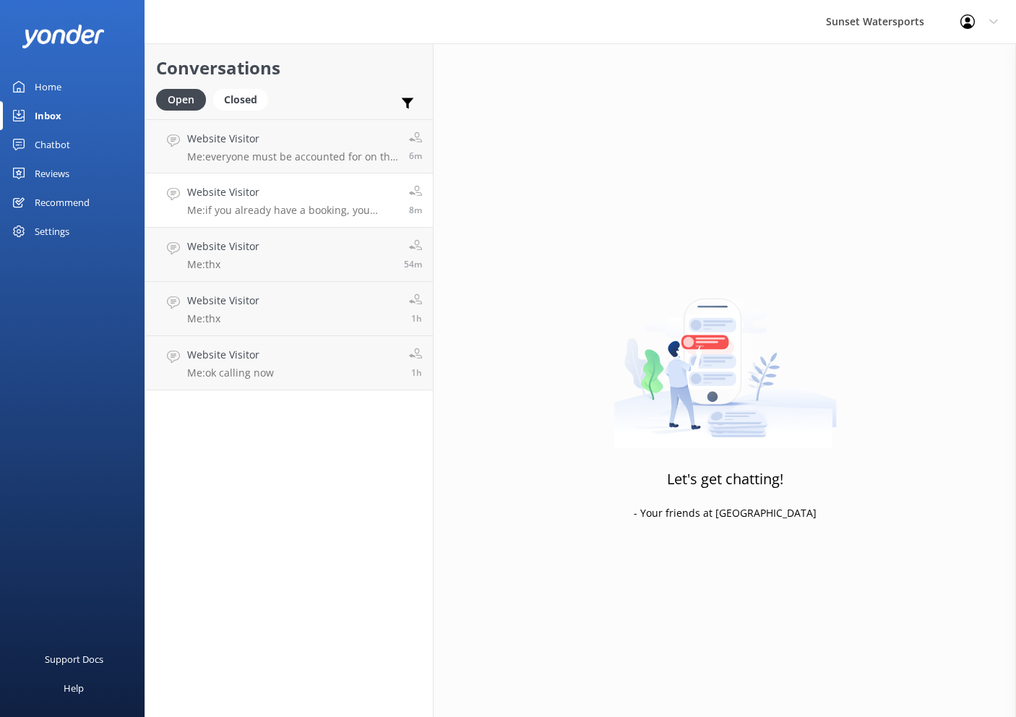
click at [324, 207] on p "Me: if you already have a booking, you would park at the resort valet only for …" at bounding box center [292, 210] width 211 height 13
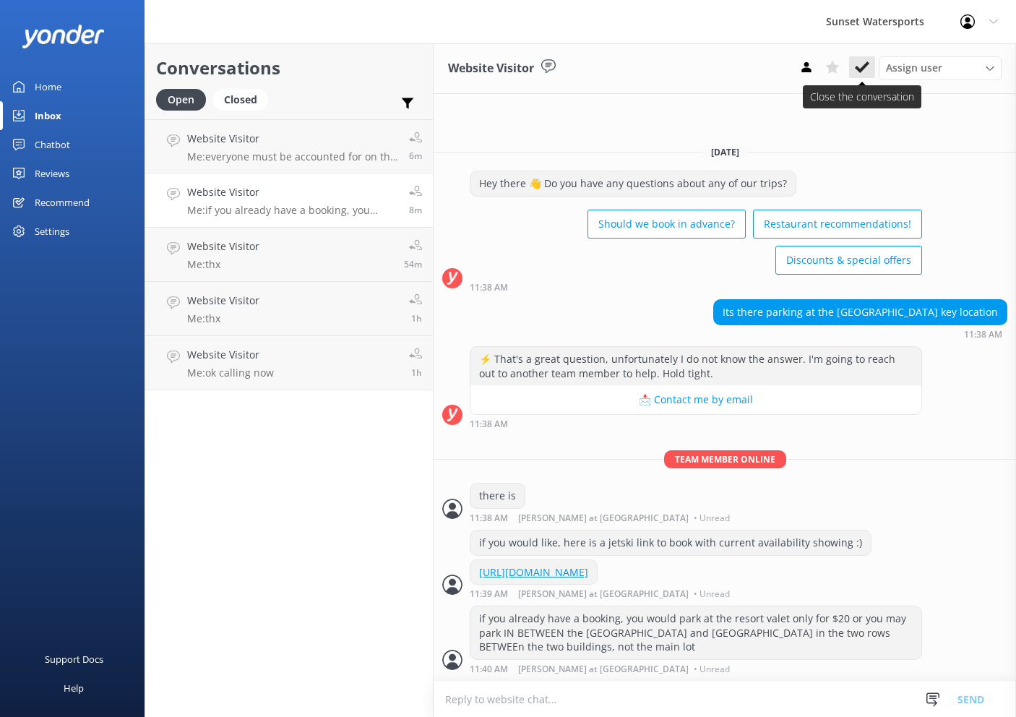
click at [865, 66] on use at bounding box center [862, 67] width 14 height 12
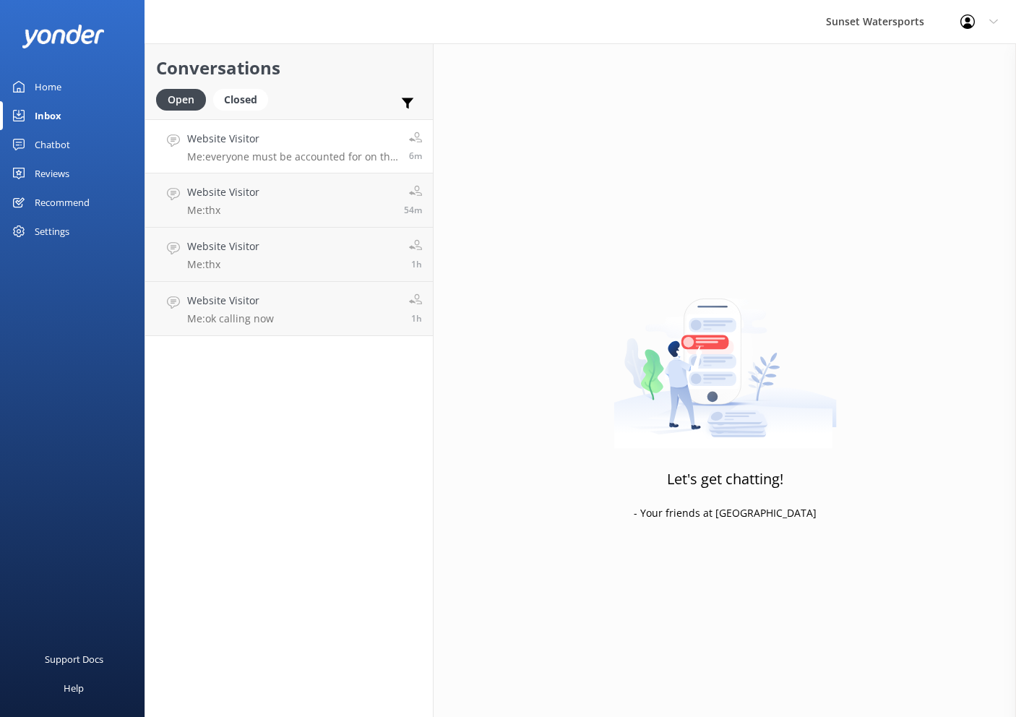
click at [316, 142] on h4 "Website Visitor" at bounding box center [292, 139] width 211 height 16
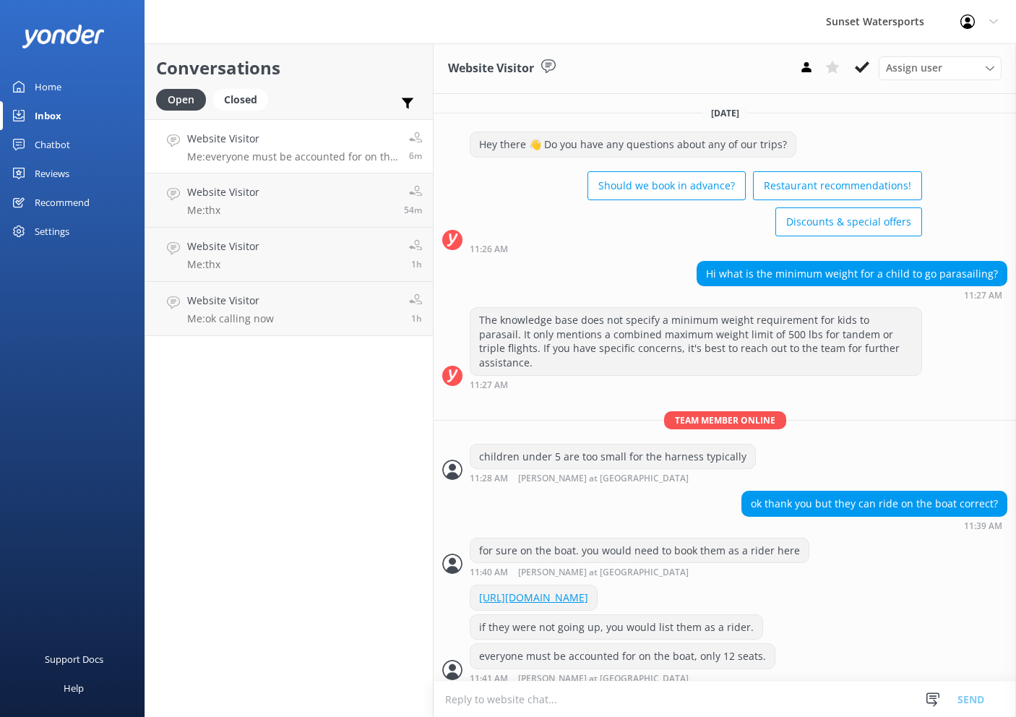
scroll to position [18, 0]
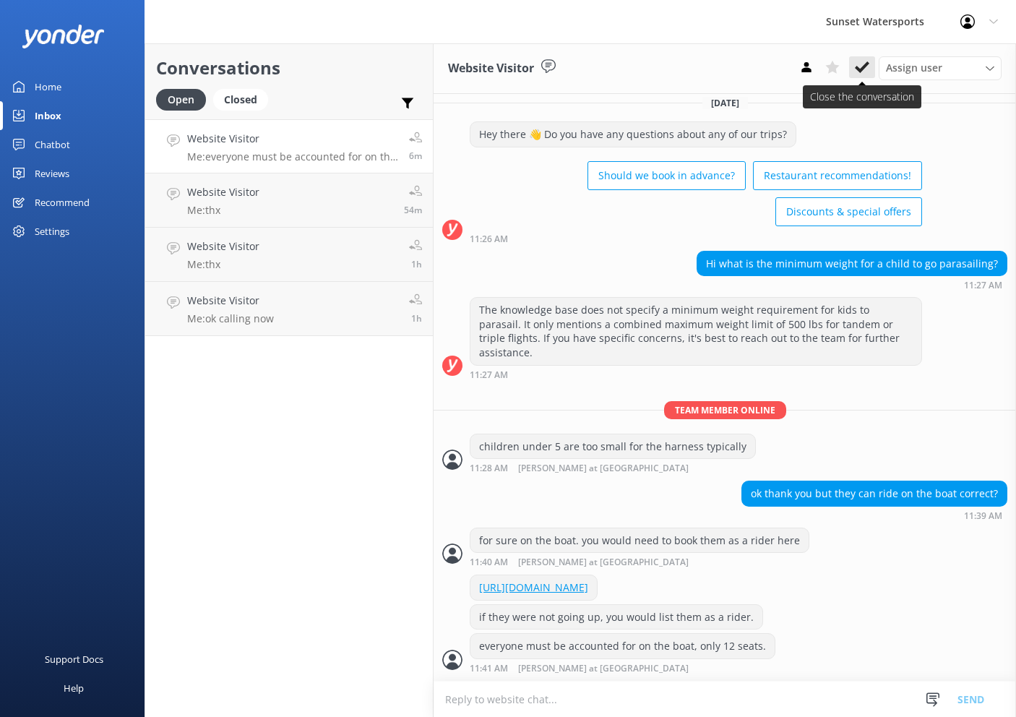
click at [863, 73] on icon at bounding box center [862, 67] width 14 height 14
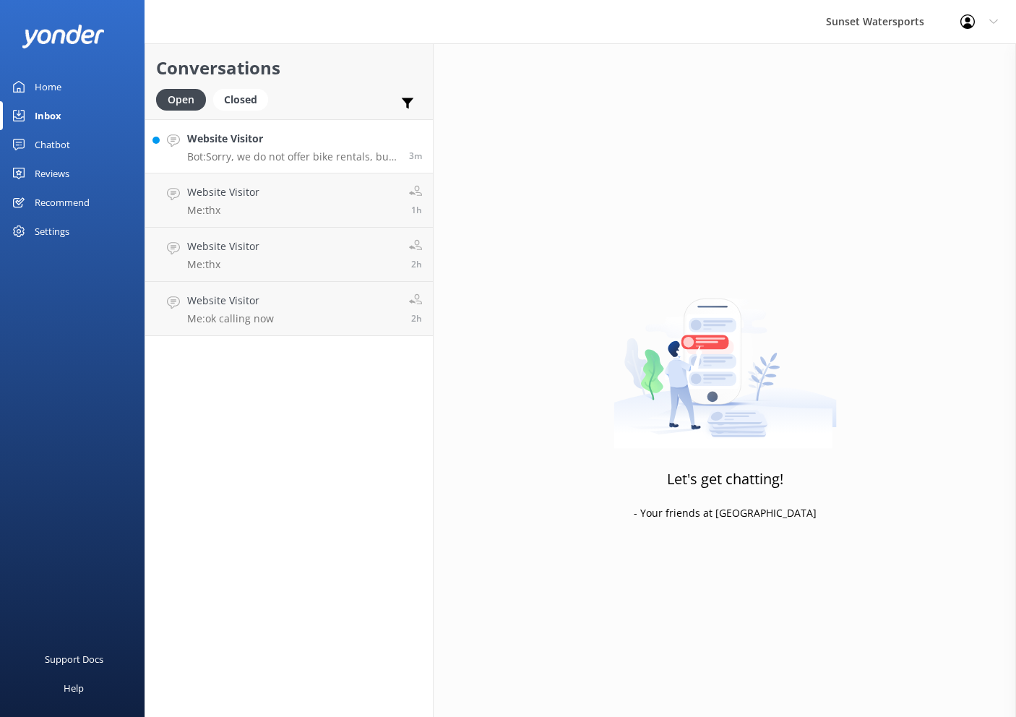
click at [347, 144] on h4 "Website Visitor" at bounding box center [292, 139] width 211 height 16
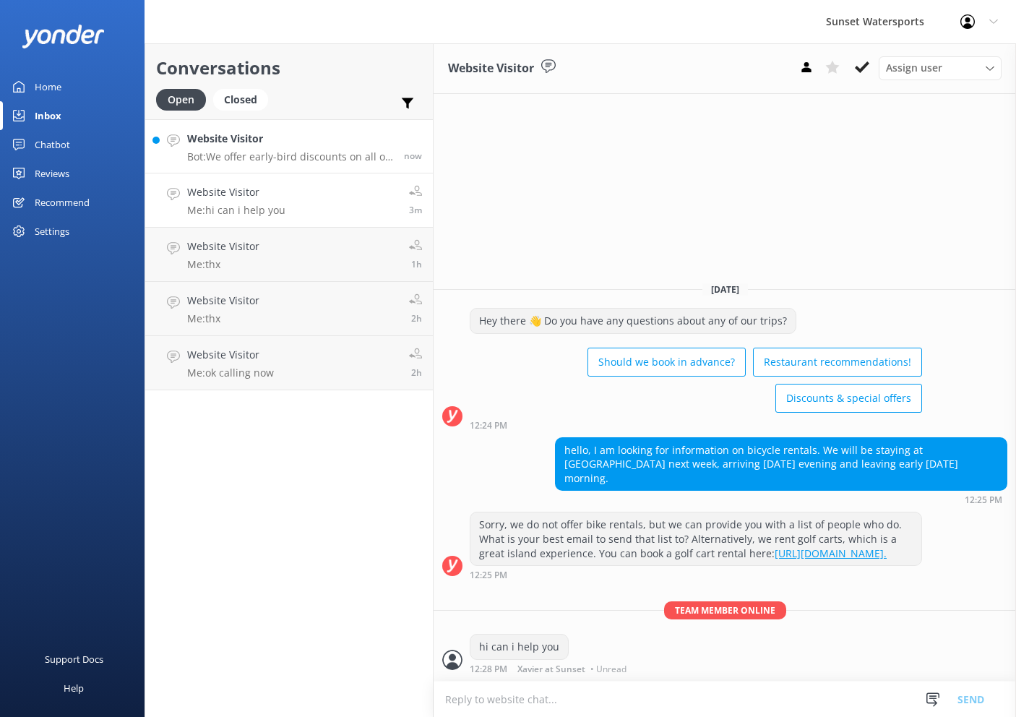
click at [356, 134] on h4 "Website Visitor" at bounding box center [290, 139] width 206 height 16
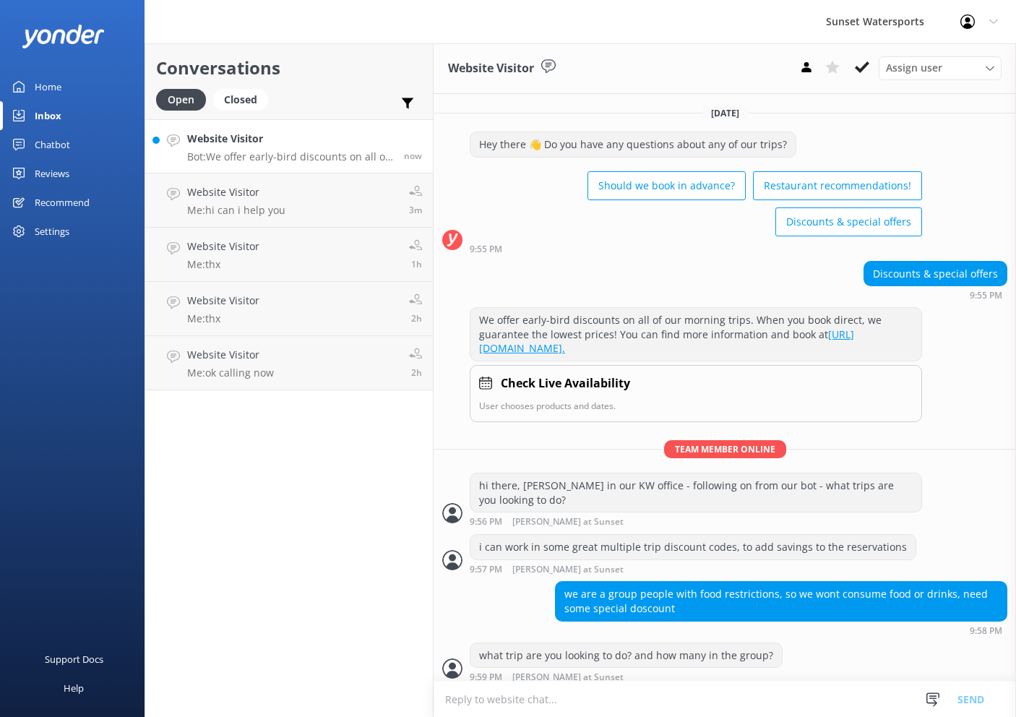
scroll to position [407, 0]
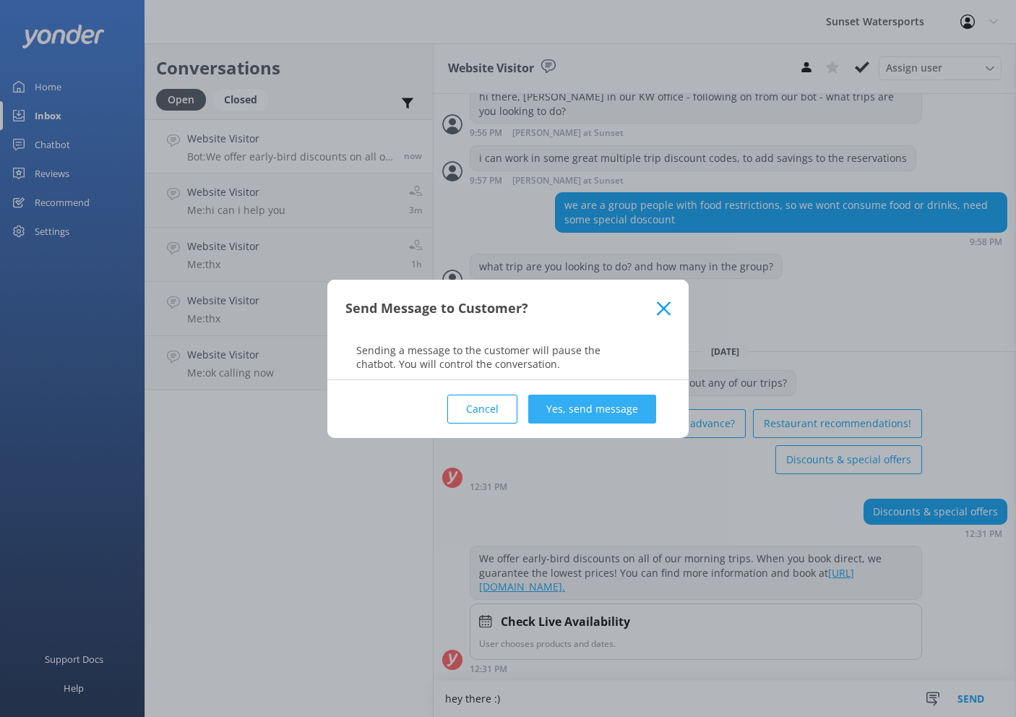
type textarea "hey there :)"
click at [627, 416] on button "Yes, send message" at bounding box center [592, 409] width 128 height 29
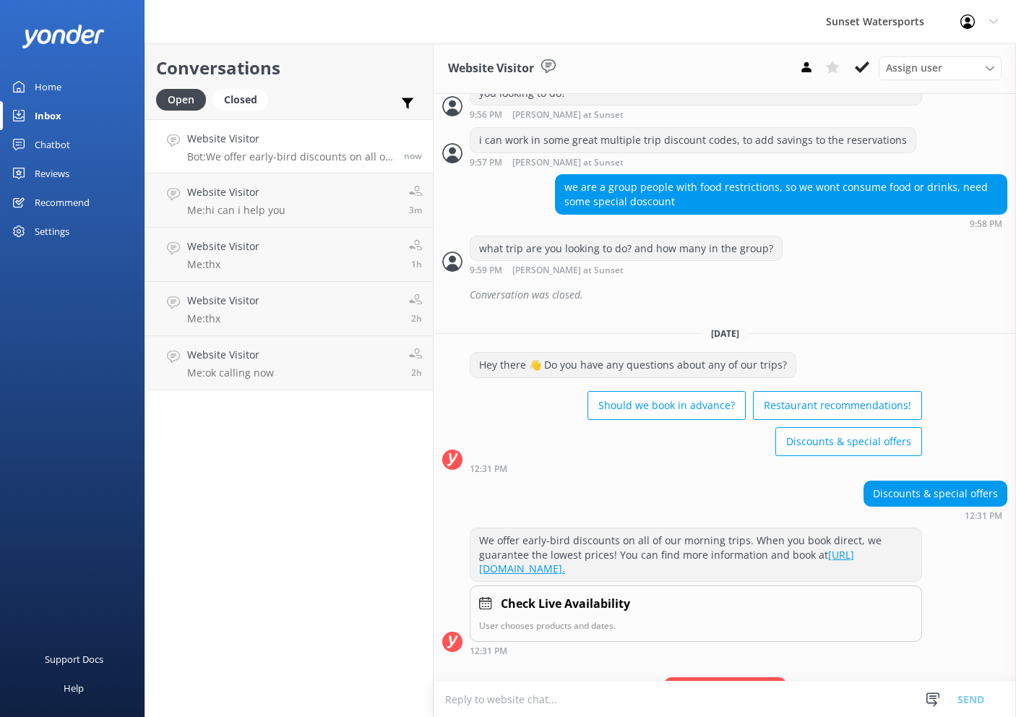
scroll to position [501, 0]
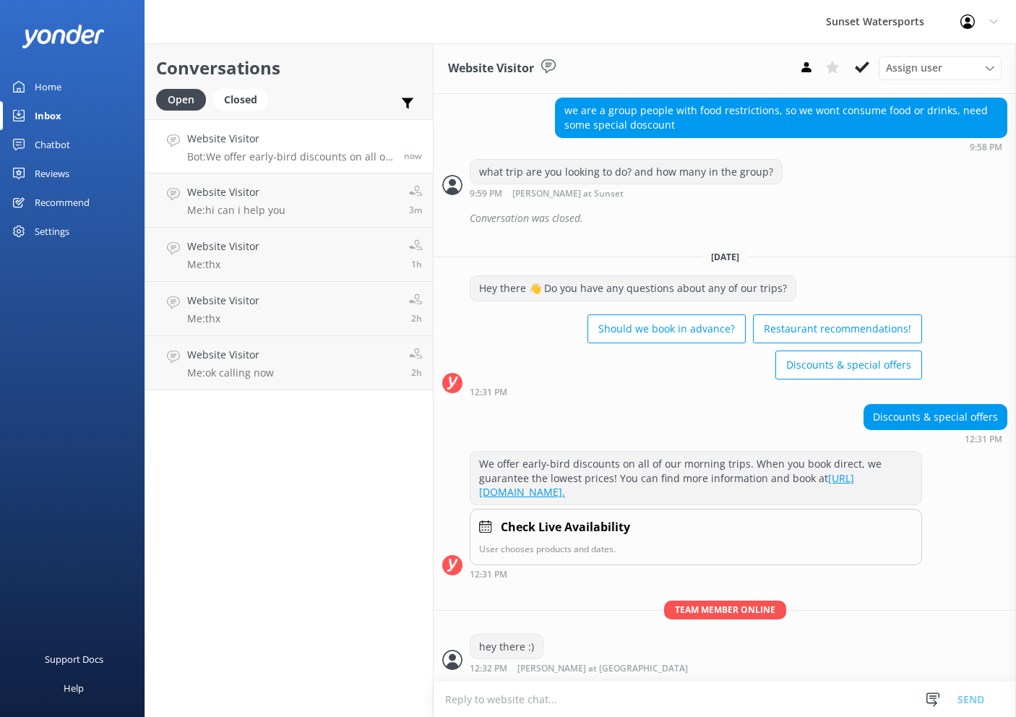
click at [547, 704] on textarea at bounding box center [725, 699] width 583 height 35
type textarea "what activities are interesting you most?"
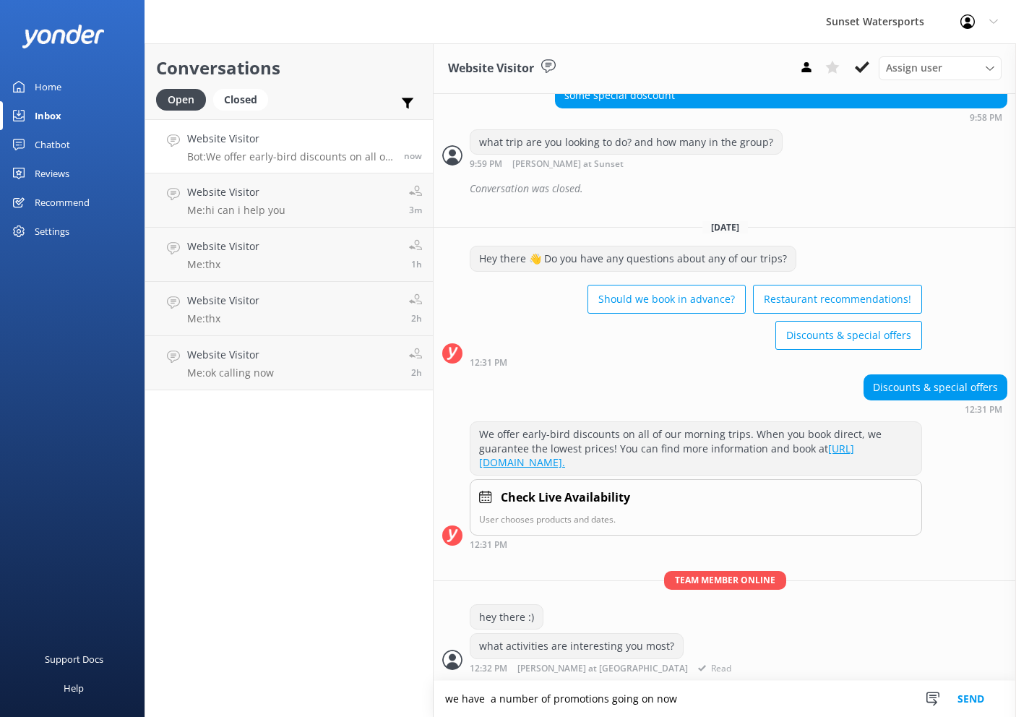
type textarea "we have a number of promotions going on now"
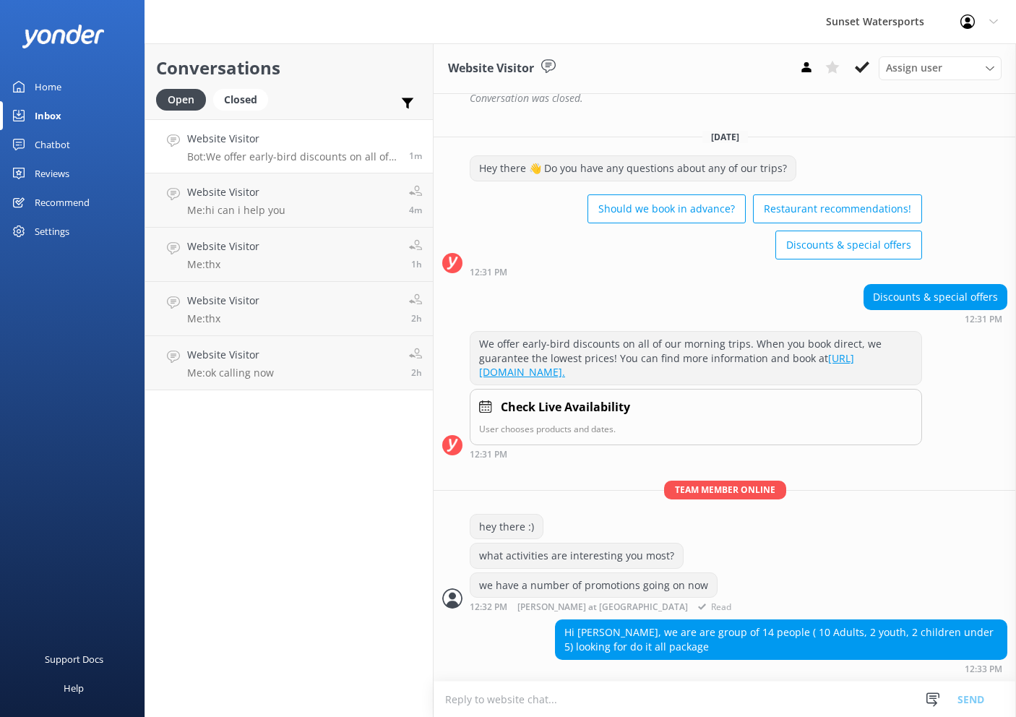
scroll to position [653, 0]
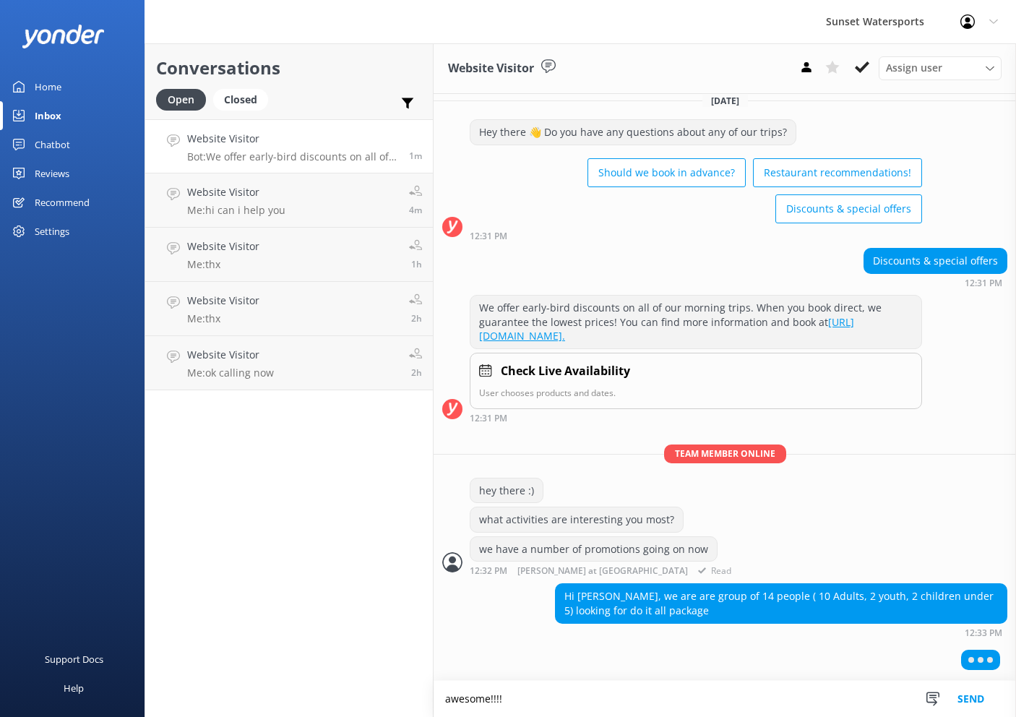
type textarea "awesome!!!!"
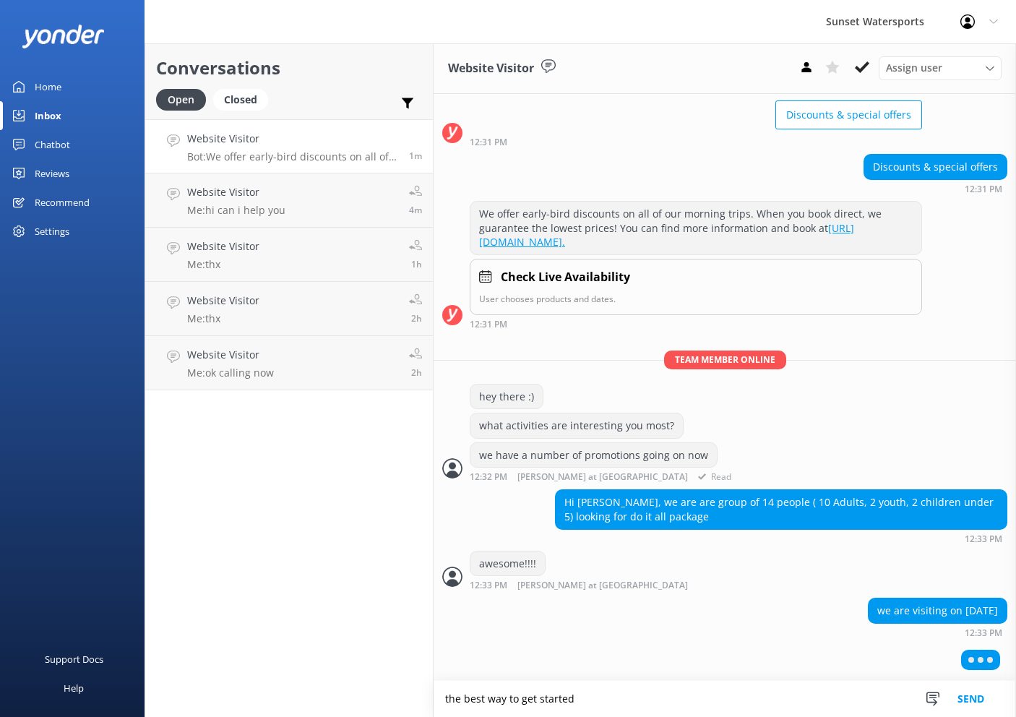
scroll to position [745, 0]
type textarea "the best way to get started is if I can give a phone call?"
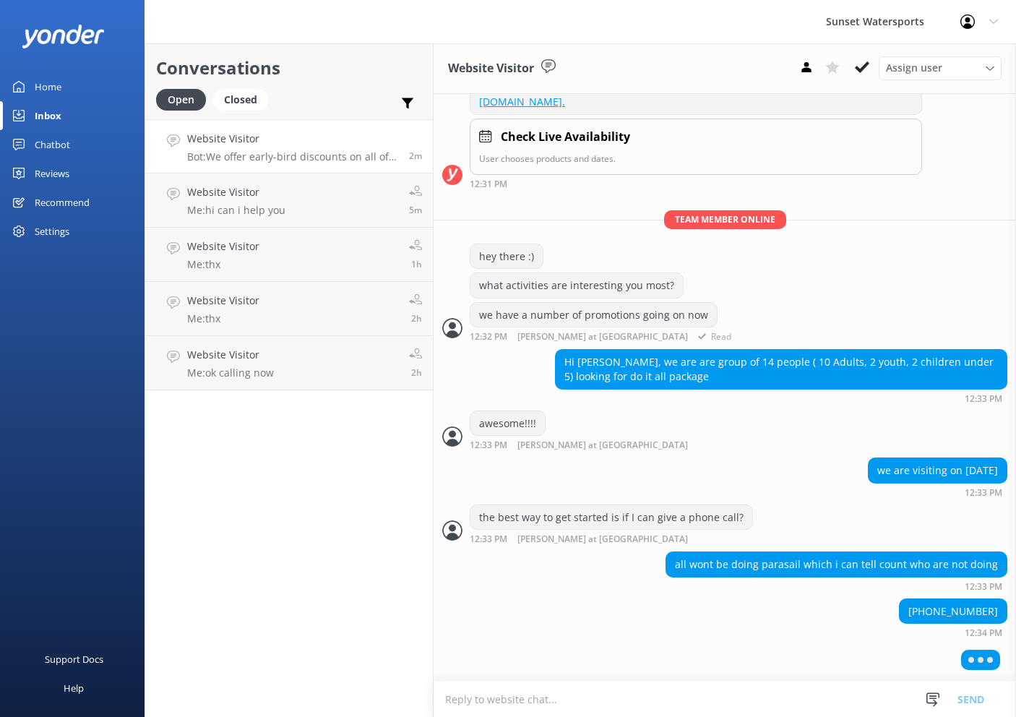
scroll to position [885, 0]
type textarea "super :)"
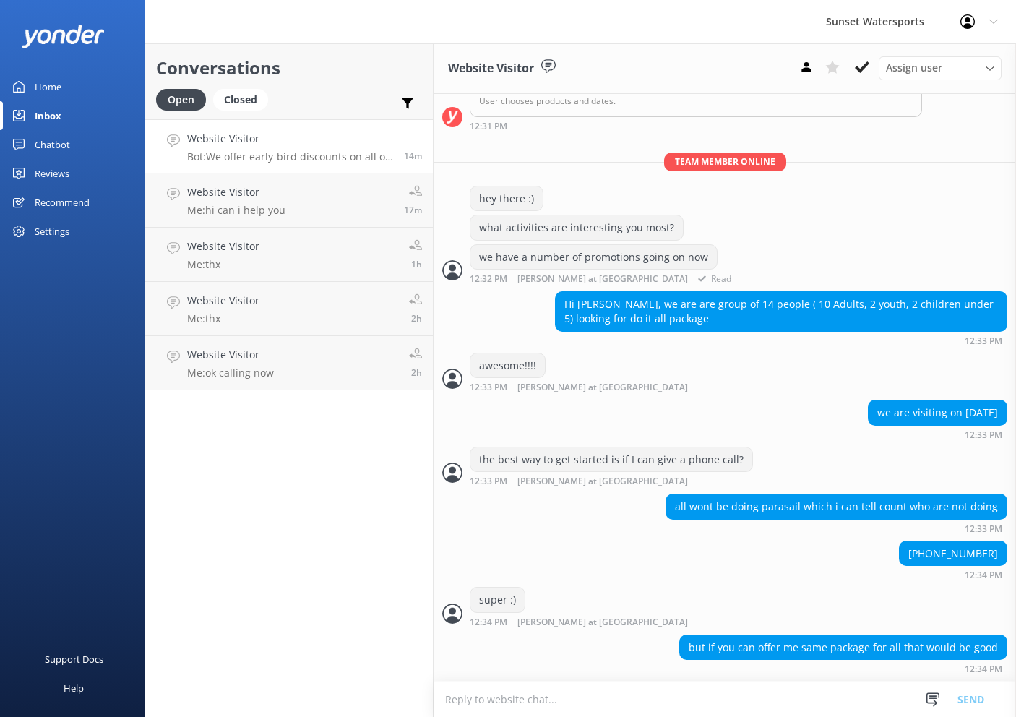
scroll to position [0, 0]
